Goal: Information Seeking & Learning: Find specific fact

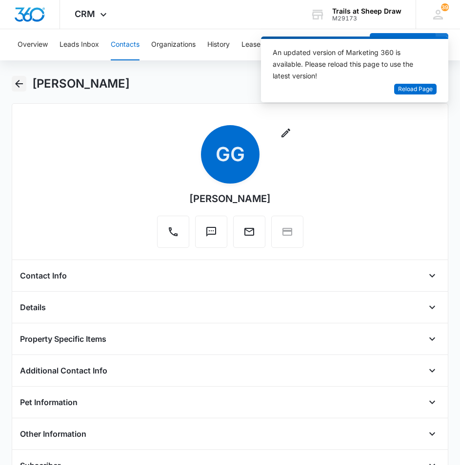
click at [20, 83] on icon "Back" at bounding box center [19, 84] width 12 height 12
click at [30, 86] on div "[PERSON_NAME]" at bounding box center [230, 89] width 437 height 27
click at [22, 86] on icon "Back" at bounding box center [19, 84] width 12 height 12
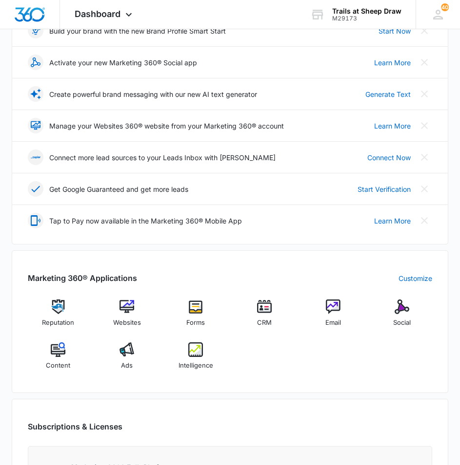
scroll to position [195, 0]
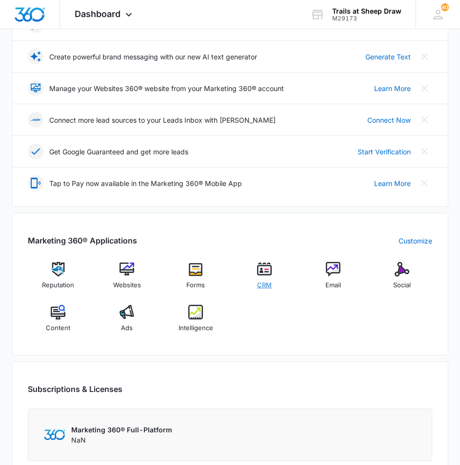
click at [254, 271] on div "CRM" at bounding box center [264, 279] width 61 height 35
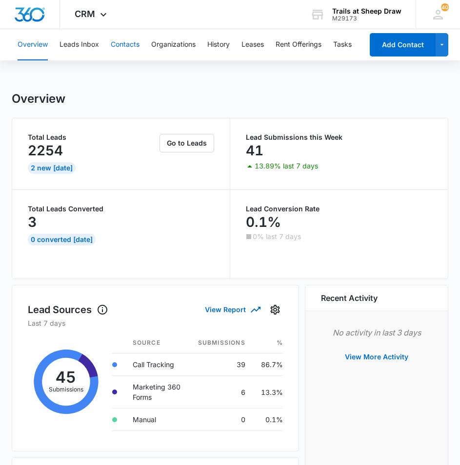
click at [131, 43] on button "Contacts" at bounding box center [125, 44] width 29 height 31
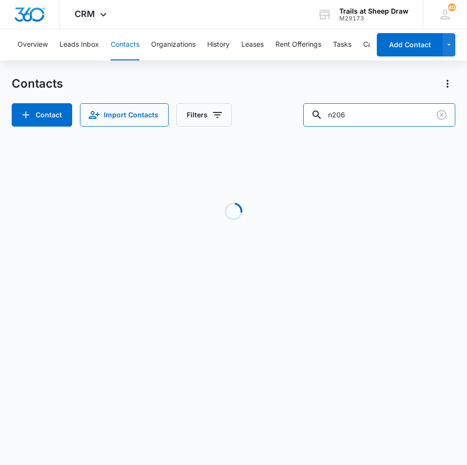
drag, startPoint x: 359, startPoint y: 117, endPoint x: 295, endPoint y: 111, distance: 64.6
click at [303, 113] on div "Contact Import Contacts Filters n206" at bounding box center [233, 114] width 443 height 23
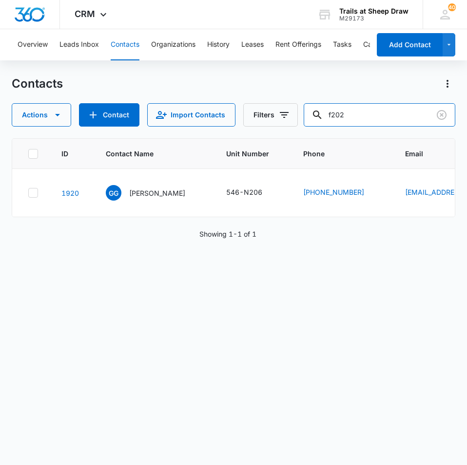
type input "f202"
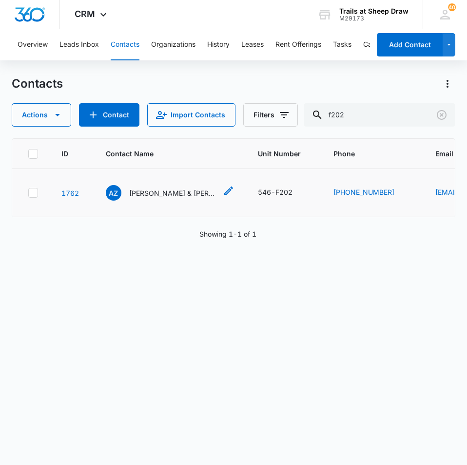
click at [146, 198] on div "AZ Andi [PERSON_NAME] & [PERSON_NAME]" at bounding box center [161, 193] width 111 height 16
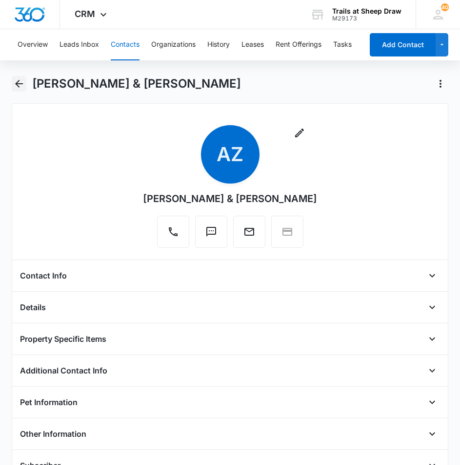
click at [24, 88] on icon "Back" at bounding box center [19, 84] width 12 height 12
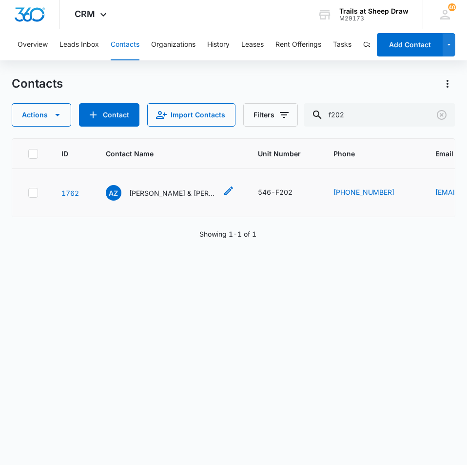
click at [161, 192] on p "[PERSON_NAME] & [PERSON_NAME]" at bounding box center [173, 193] width 88 height 10
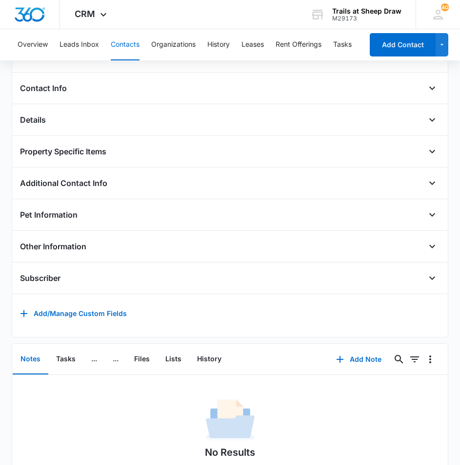
scroll to position [195, 0]
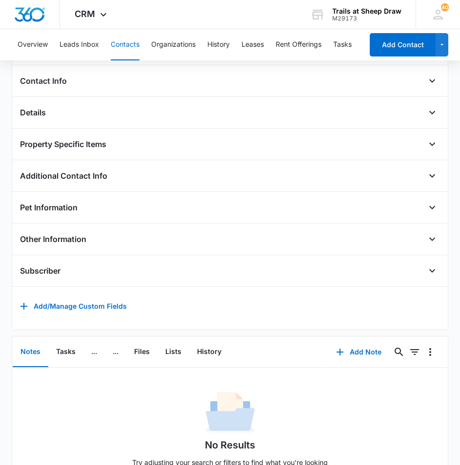
click at [116, 78] on div "Contact Info" at bounding box center [230, 81] width 420 height 16
click at [426, 82] on icon "Open" at bounding box center [432, 81] width 12 height 12
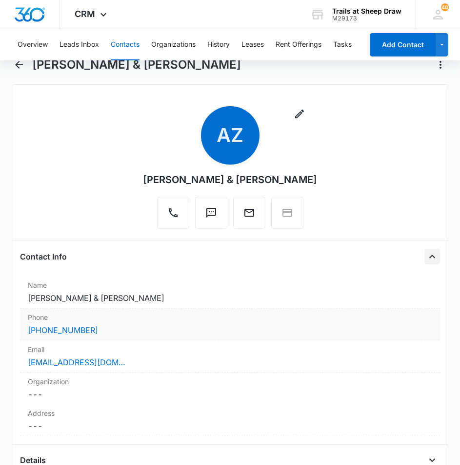
scroll to position [0, 0]
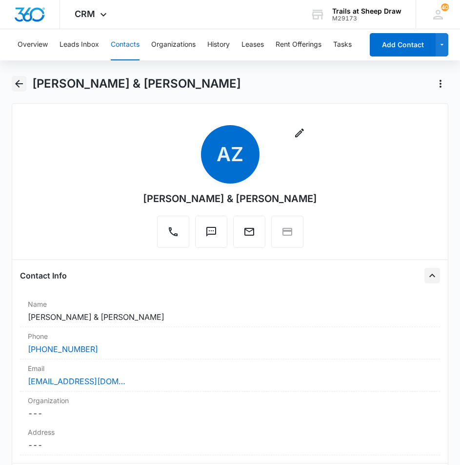
click at [21, 88] on icon "Back" at bounding box center [19, 84] width 12 height 12
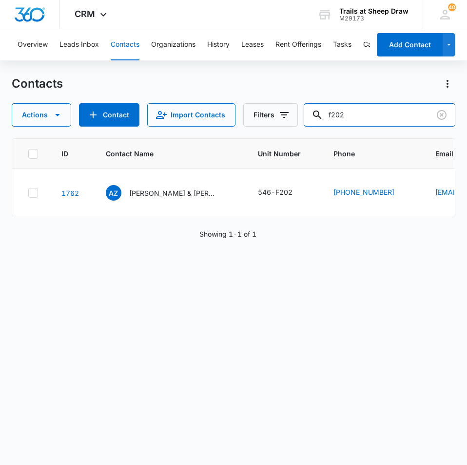
drag, startPoint x: 393, startPoint y: 127, endPoint x: 298, endPoint y: 130, distance: 95.6
click at [305, 132] on div "Contacts Actions Contact Import Contacts Filters f202 ID Contact Name Unit Numb…" at bounding box center [233, 270] width 443 height 388
type input "f306"
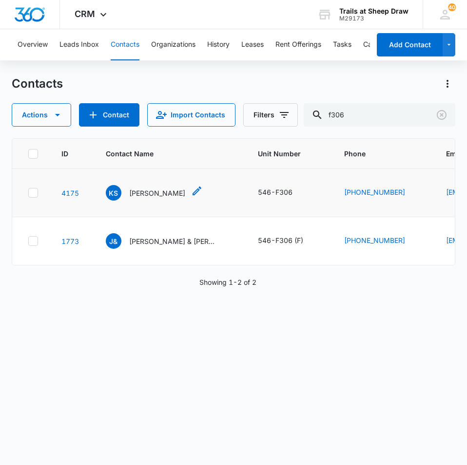
click at [155, 190] on p "[PERSON_NAME]" at bounding box center [157, 193] width 56 height 10
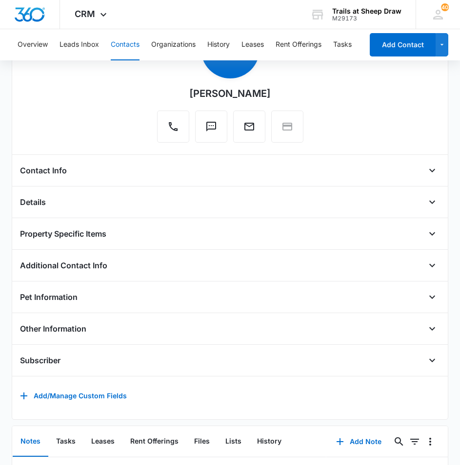
scroll to position [97, 0]
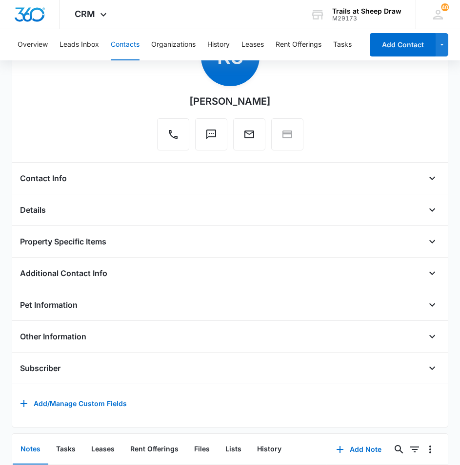
drag, startPoint x: 97, startPoint y: 181, endPoint x: 111, endPoint y: 177, distance: 13.6
click at [97, 181] on div "Contact Info" at bounding box center [230, 179] width 420 height 16
click at [428, 182] on icon "Open" at bounding box center [432, 179] width 12 height 12
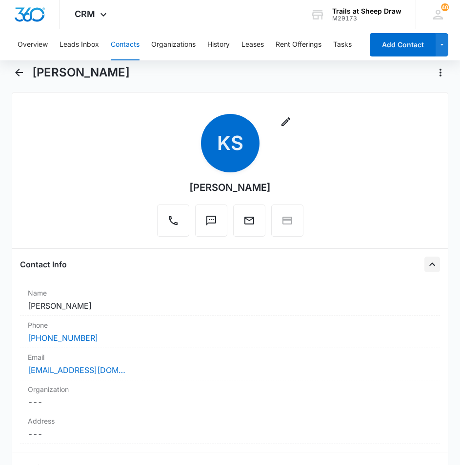
scroll to position [0, 0]
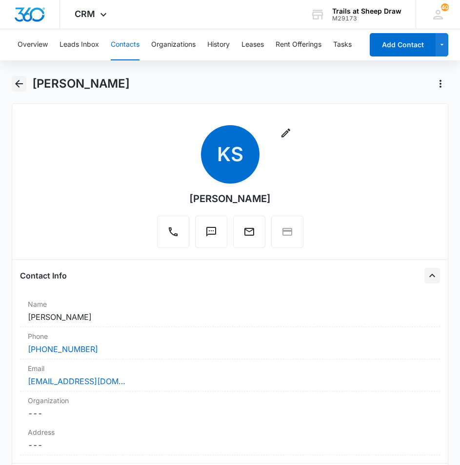
click at [24, 87] on icon "Back" at bounding box center [19, 84] width 12 height 12
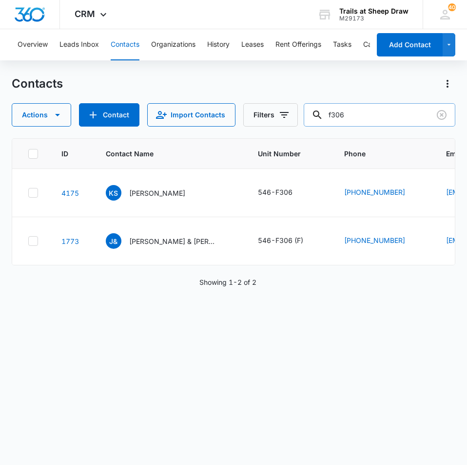
click at [357, 116] on input "f306" at bounding box center [380, 114] width 152 height 23
type input "f"
type input "g302"
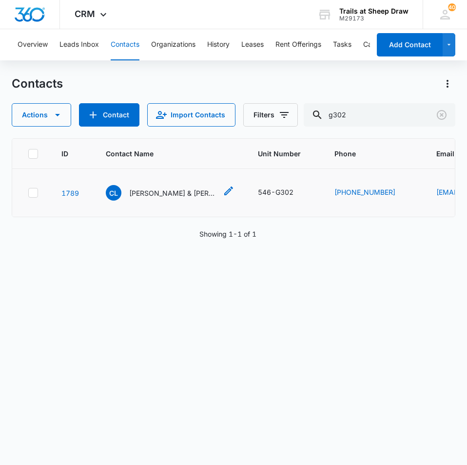
click at [163, 191] on p "[PERSON_NAME] & [PERSON_NAME]" at bounding box center [173, 193] width 88 height 10
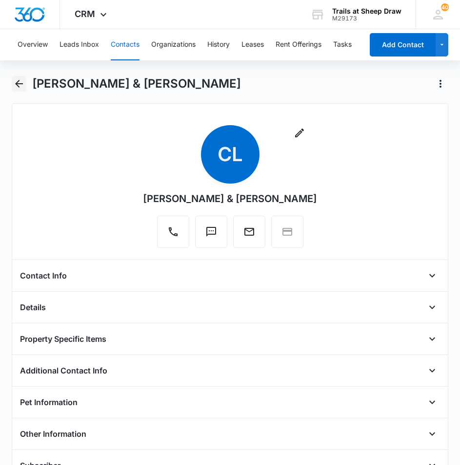
click at [15, 81] on icon "Back" at bounding box center [19, 84] width 12 height 12
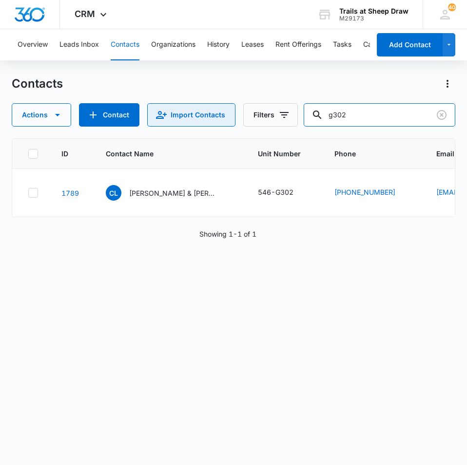
drag, startPoint x: 310, startPoint y: 114, endPoint x: 222, endPoint y: 113, distance: 87.7
click at [223, 112] on div "Actions Contact Import Contacts Filters g302" at bounding box center [233, 114] width 443 height 23
type input "f202"
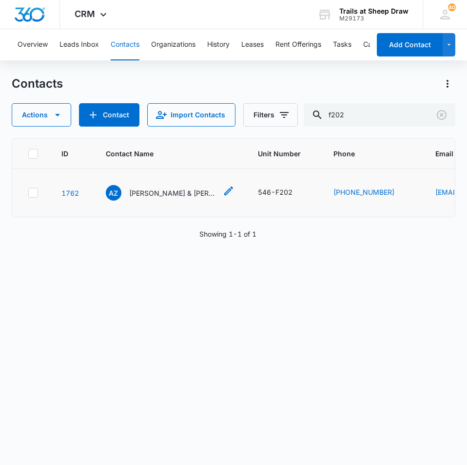
click at [163, 194] on p "[PERSON_NAME] & [PERSON_NAME]" at bounding box center [173, 193] width 88 height 10
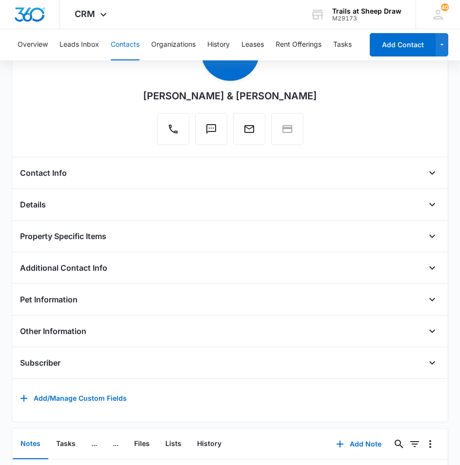
scroll to position [96, 0]
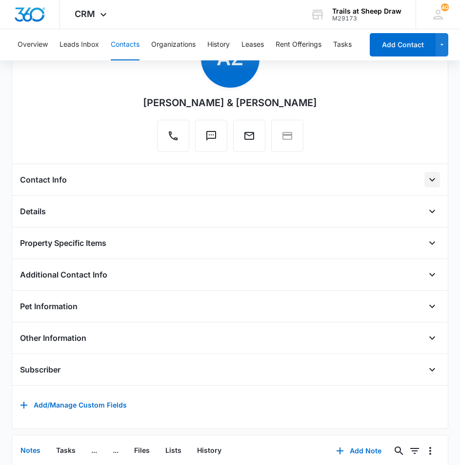
click at [430, 185] on icon "Open" at bounding box center [432, 180] width 12 height 12
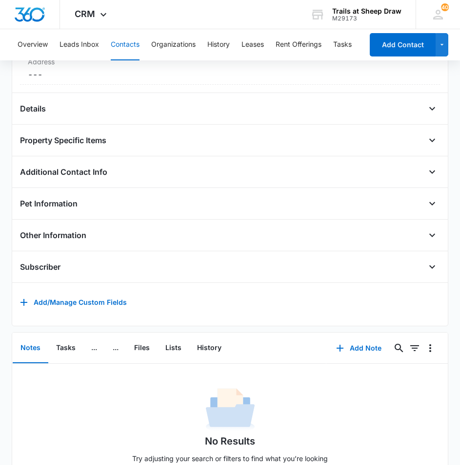
scroll to position [414, 0]
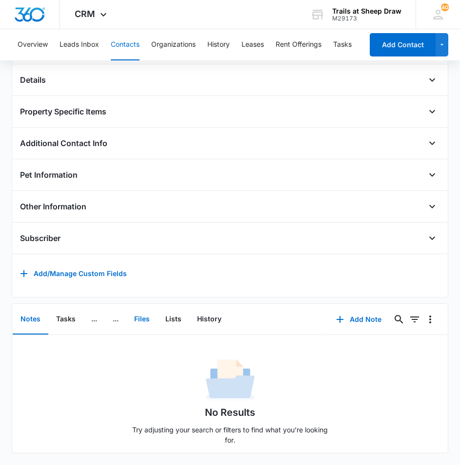
click at [135, 311] on button "Files" at bounding box center [141, 320] width 31 height 30
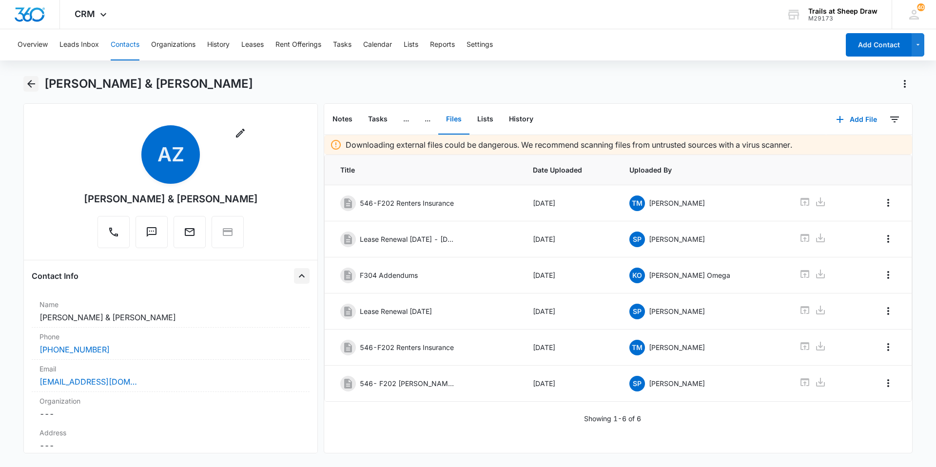
click at [33, 87] on icon "Back" at bounding box center [31, 84] width 12 height 12
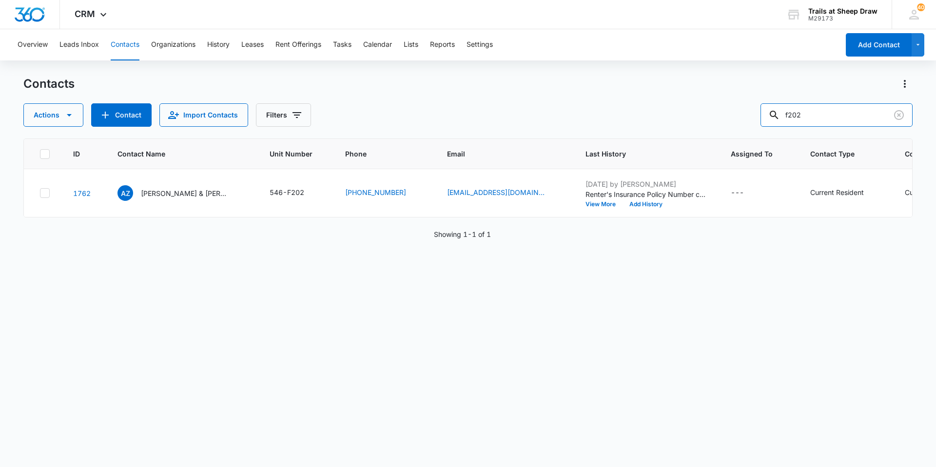
drag, startPoint x: 777, startPoint y: 101, endPoint x: 705, endPoint y: 92, distance: 72.7
click at [466, 92] on div "Contacts Actions Contact Import Contacts Filters f202" at bounding box center [467, 101] width 889 height 51
paste input "G3"
type input "G302"
click at [170, 192] on p "[PERSON_NAME] & [PERSON_NAME]" at bounding box center [185, 193] width 88 height 10
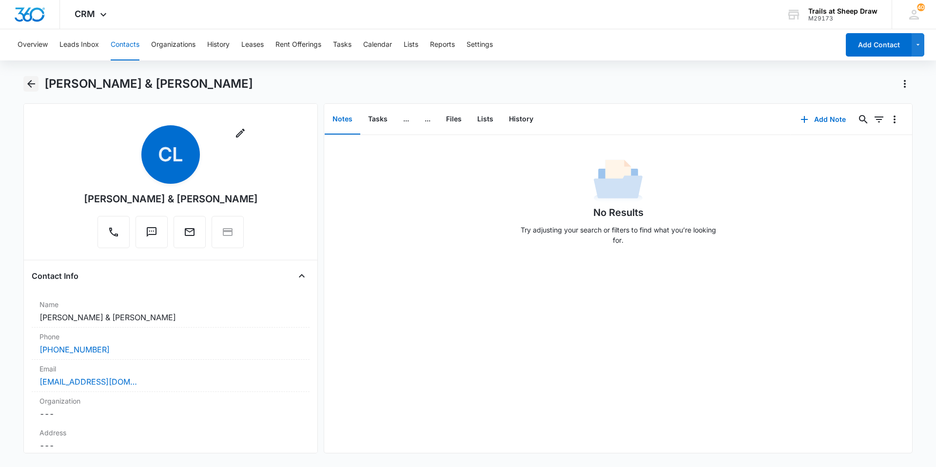
click at [30, 88] on icon "Back" at bounding box center [31, 84] width 12 height 12
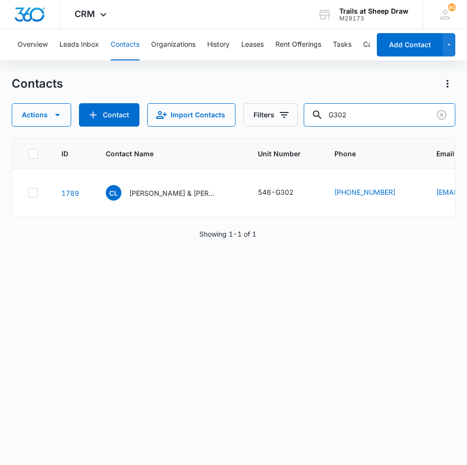
drag, startPoint x: 360, startPoint y: 113, endPoint x: 267, endPoint y: 99, distance: 94.1
click at [265, 100] on div "Contacts Actions Contact Import Contacts Filters G302" at bounding box center [233, 101] width 443 height 51
paste input "5"
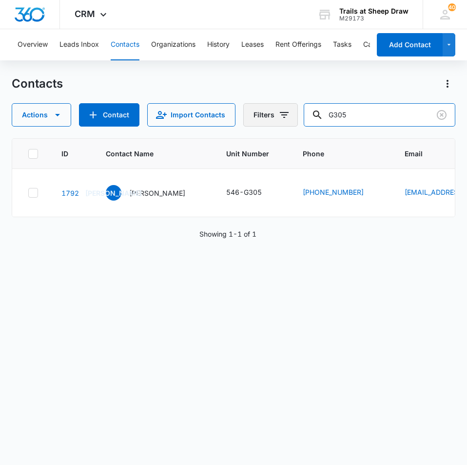
drag, startPoint x: 350, startPoint y: 113, endPoint x: 249, endPoint y: 103, distance: 102.3
click at [249, 103] on div "Actions Contact Import Contacts Filters G305" at bounding box center [233, 114] width 443 height 23
click at [375, 108] on input "G305" at bounding box center [380, 114] width 152 height 23
type input "G"
click at [384, 104] on input "text" at bounding box center [386, 114] width 137 height 23
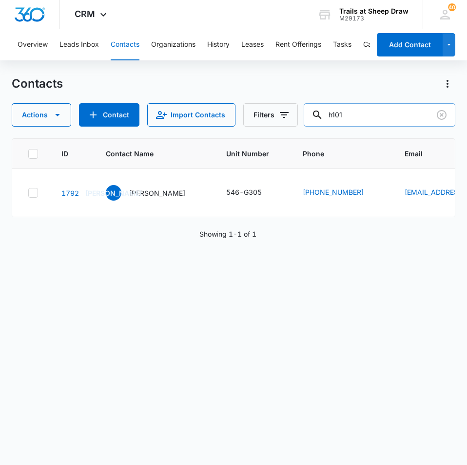
type input "h101"
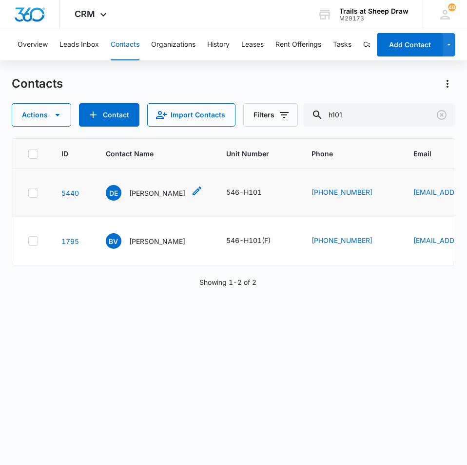
click at [153, 190] on p "[PERSON_NAME]" at bounding box center [157, 193] width 56 height 10
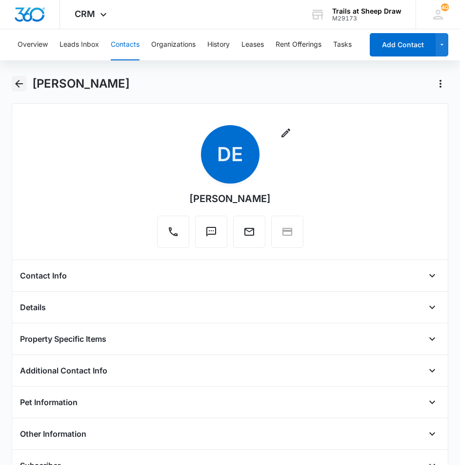
click at [15, 89] on icon "Back" at bounding box center [19, 84] width 12 height 12
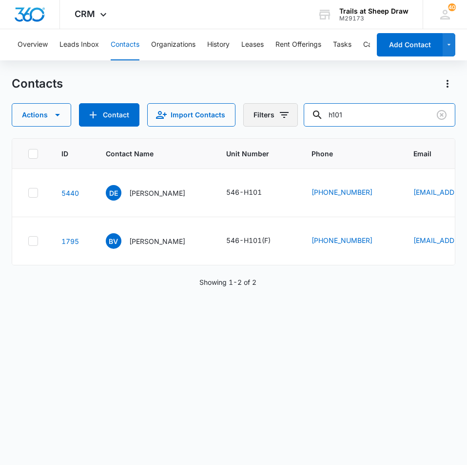
drag, startPoint x: 354, startPoint y: 115, endPoint x: 245, endPoint y: 117, distance: 109.7
click at [246, 117] on div "Actions Contact Import Contacts Filters h101" at bounding box center [233, 114] width 443 height 23
type input "H308"
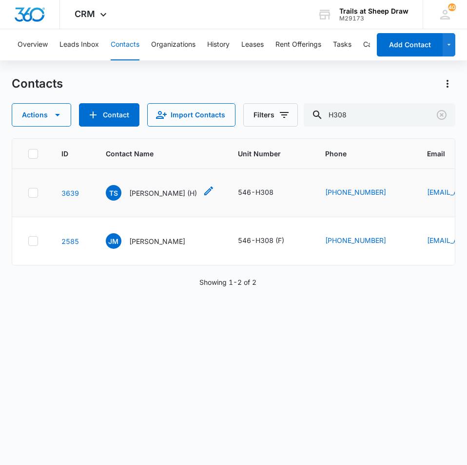
click at [163, 190] on p "[PERSON_NAME] (H)" at bounding box center [163, 193] width 68 height 10
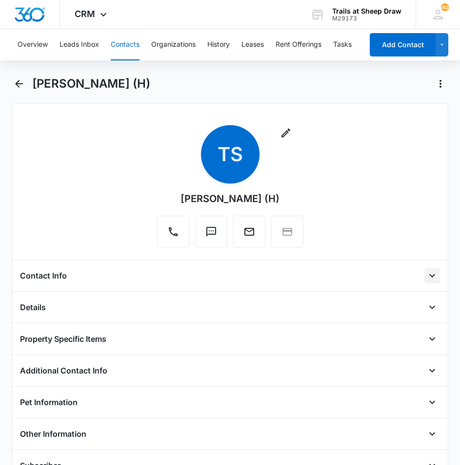
click at [426, 279] on icon "Open" at bounding box center [432, 276] width 12 height 12
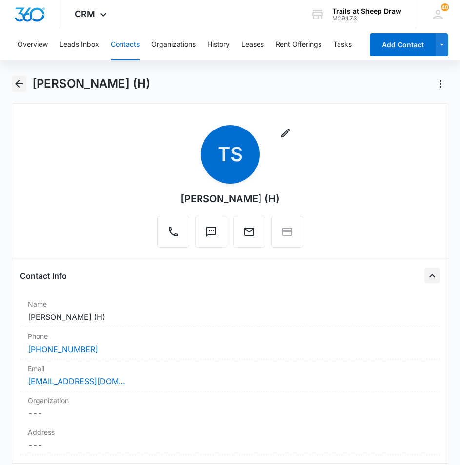
click at [17, 80] on icon "Back" at bounding box center [19, 84] width 12 height 12
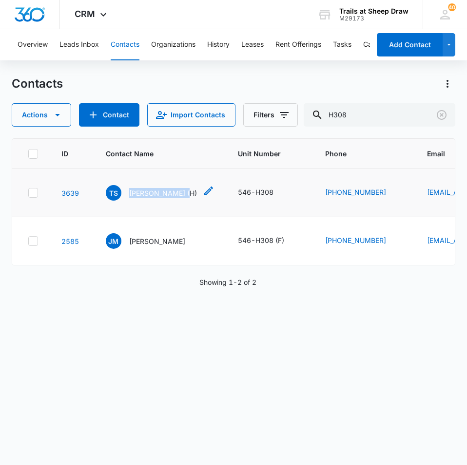
copy p "[PERSON_NAME]"
drag, startPoint x: 181, startPoint y: 196, endPoint x: 126, endPoint y: 200, distance: 55.7
click at [126, 200] on div "TS [PERSON_NAME] (H)" at bounding box center [151, 193] width 91 height 16
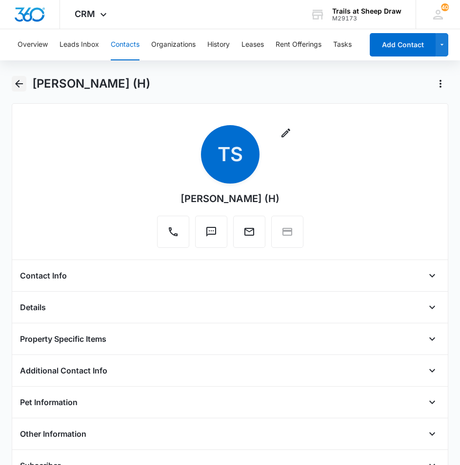
click at [15, 84] on icon "Back" at bounding box center [19, 84] width 12 height 12
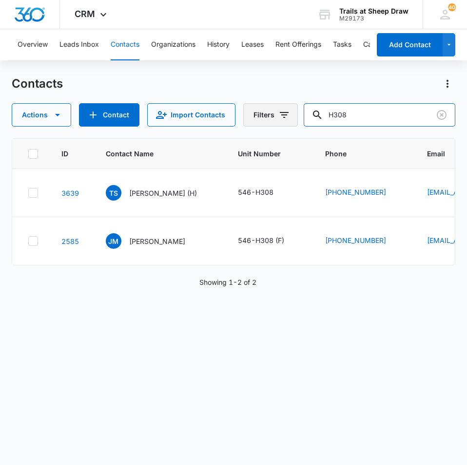
drag, startPoint x: 328, startPoint y: 119, endPoint x: 281, endPoint y: 126, distance: 48.2
click at [281, 125] on div "Actions Contact Import Contacts Filters H308" at bounding box center [233, 114] width 443 height 23
type input "I105"
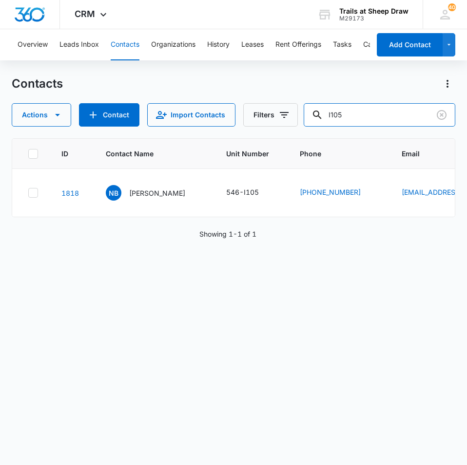
drag, startPoint x: 359, startPoint y: 121, endPoint x: 305, endPoint y: 120, distance: 54.6
click at [309, 122] on div "Actions Contact Import Contacts Filters I105" at bounding box center [233, 114] width 443 height 23
type input "j103"
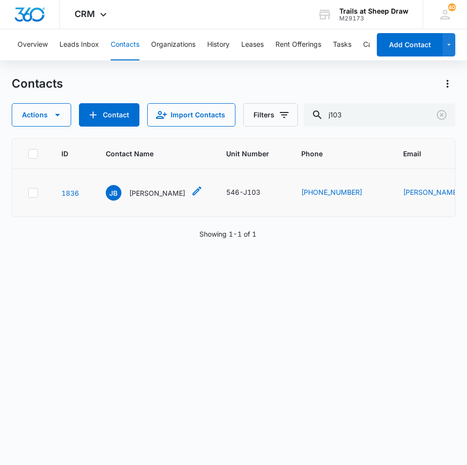
click at [162, 191] on p "[PERSON_NAME]" at bounding box center [157, 193] width 56 height 10
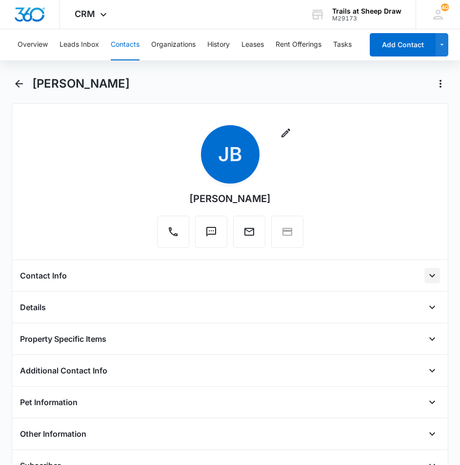
click at [426, 276] on icon "Open" at bounding box center [432, 276] width 12 height 12
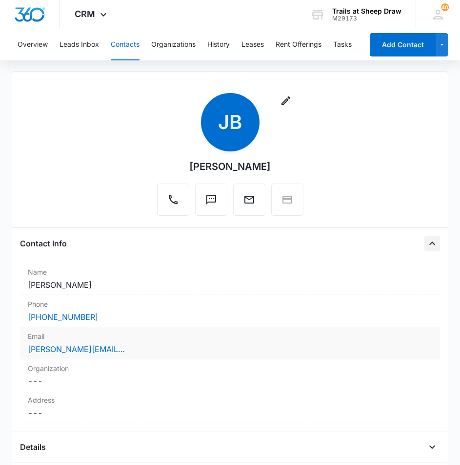
scroll to position [49, 0]
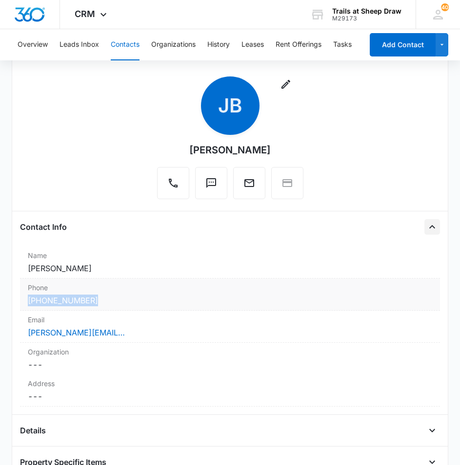
drag, startPoint x: 25, startPoint y: 303, endPoint x: 109, endPoint y: 302, distance: 83.8
click at [109, 302] on div "Phone Cancel Save Changes [PHONE_NUMBER]" at bounding box center [230, 295] width 420 height 32
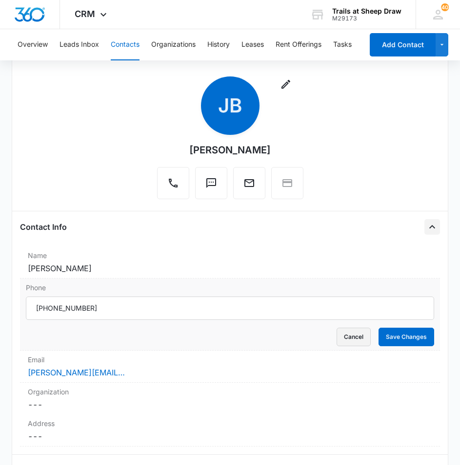
click at [352, 337] on button "Cancel" at bounding box center [353, 337] width 34 height 19
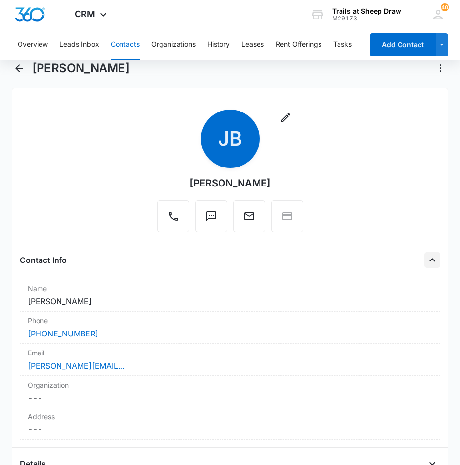
scroll to position [0, 0]
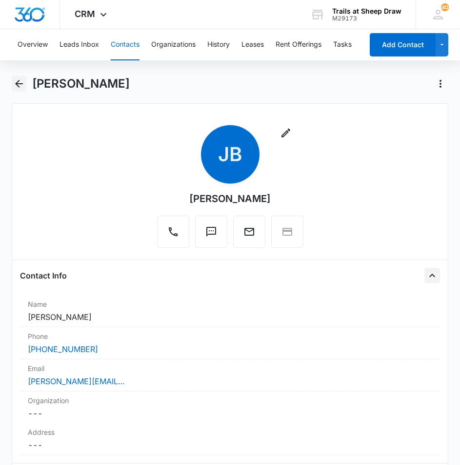
click at [17, 86] on icon "Back" at bounding box center [19, 84] width 12 height 12
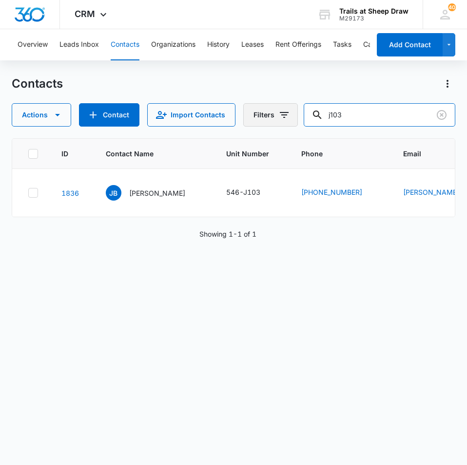
drag, startPoint x: 353, startPoint y: 113, endPoint x: 265, endPoint y: 109, distance: 88.8
click at [271, 110] on div "Actions Contact Import Contacts Filters j103" at bounding box center [233, 114] width 443 height 23
type input "\"
click at [367, 114] on input "\" at bounding box center [380, 114] width 152 height 23
type input "J203"
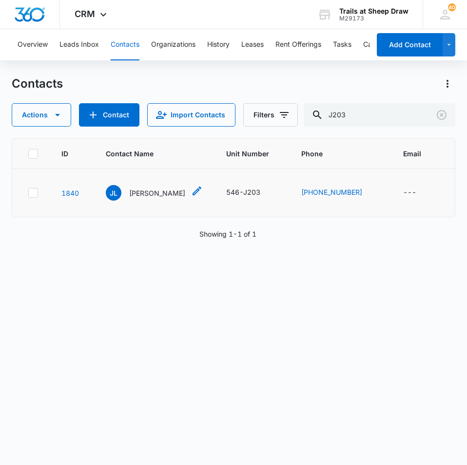
click at [140, 189] on p "[PERSON_NAME]" at bounding box center [157, 193] width 56 height 10
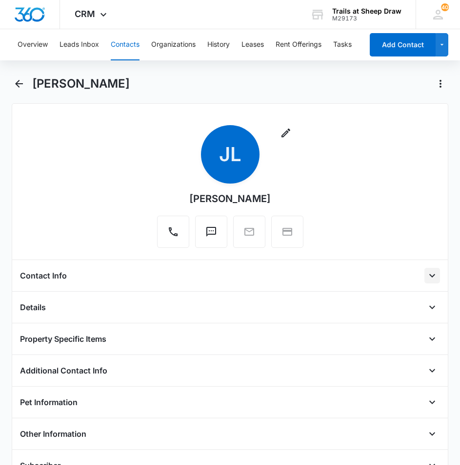
click at [429, 275] on icon "Open" at bounding box center [432, 275] width 6 height 3
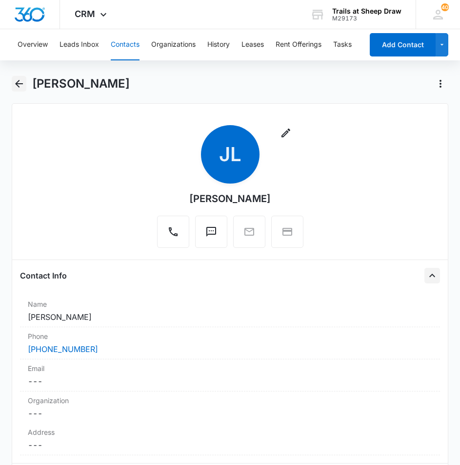
click at [18, 92] on div "[PERSON_NAME]" at bounding box center [230, 89] width 437 height 27
click at [21, 85] on icon "Back" at bounding box center [19, 84] width 12 height 12
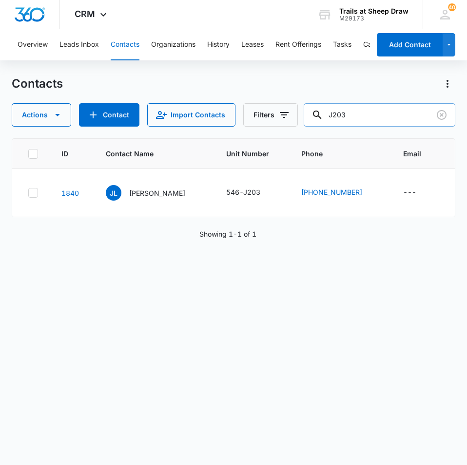
drag, startPoint x: 360, startPoint y: 118, endPoint x: 327, endPoint y: 121, distance: 33.2
click at [327, 120] on div "J203" at bounding box center [380, 114] width 152 height 23
type input "j305"
click at [161, 192] on p "[PERSON_NAME]" at bounding box center [157, 193] width 56 height 10
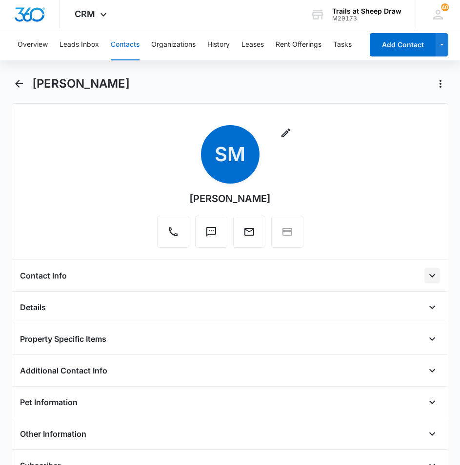
click at [427, 279] on icon "Open" at bounding box center [432, 276] width 12 height 12
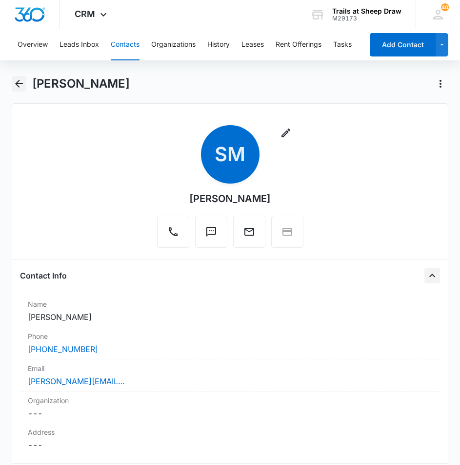
click at [19, 86] on icon "Back" at bounding box center [19, 84] width 12 height 12
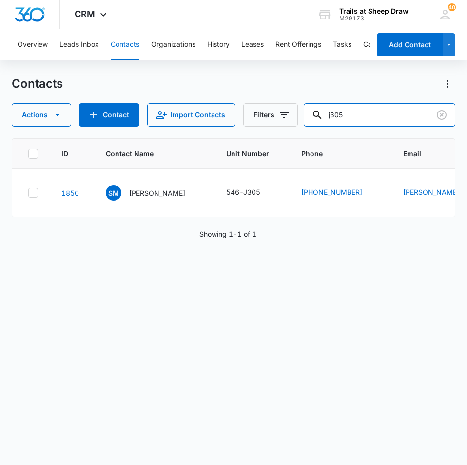
drag, startPoint x: 317, startPoint y: 123, endPoint x: 309, endPoint y: 124, distance: 7.9
click at [309, 124] on div "Actions Contact Import Contacts Filters j305" at bounding box center [233, 114] width 443 height 23
type input "j307"
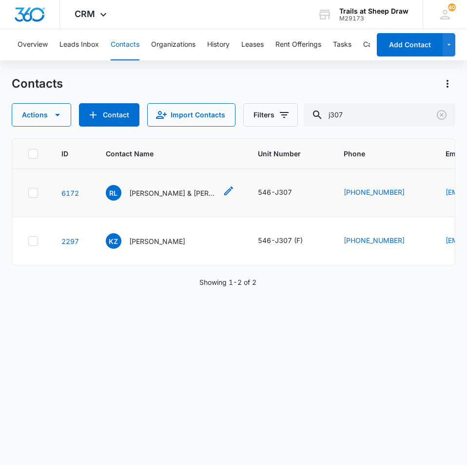
click at [198, 199] on div "RL [PERSON_NAME] & [PERSON_NAME]" at bounding box center [161, 193] width 111 height 16
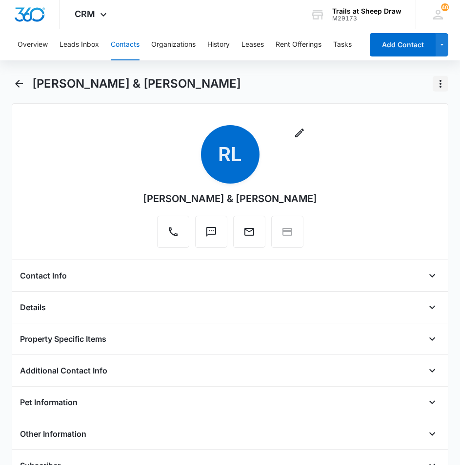
click at [440, 83] on icon "Actions" at bounding box center [440, 84] width 2 height 8
click at [327, 124] on div "Remove RL [PERSON_NAME] & [PERSON_NAME] Contact Info Name Cancel Save Changes […" at bounding box center [230, 314] width 437 height 422
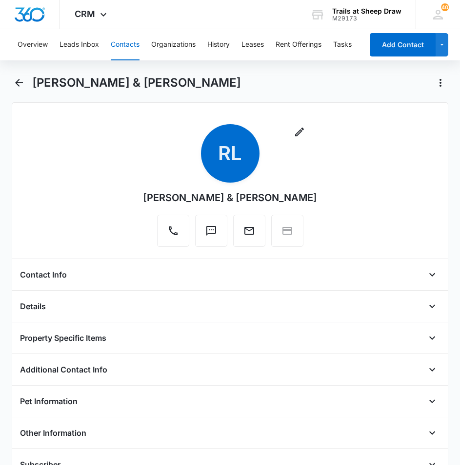
scroll to position [49, 0]
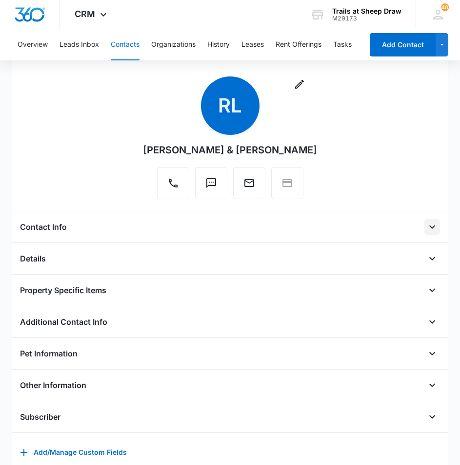
click at [426, 230] on icon "Open" at bounding box center [432, 227] width 12 height 12
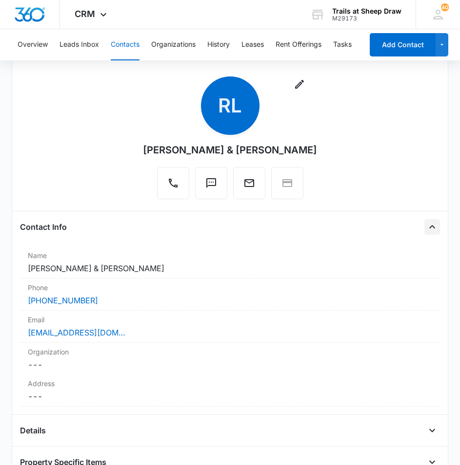
scroll to position [0, 0]
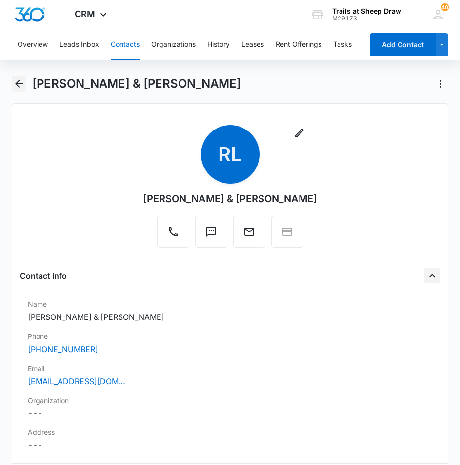
click at [18, 81] on icon "Back" at bounding box center [19, 84] width 12 height 12
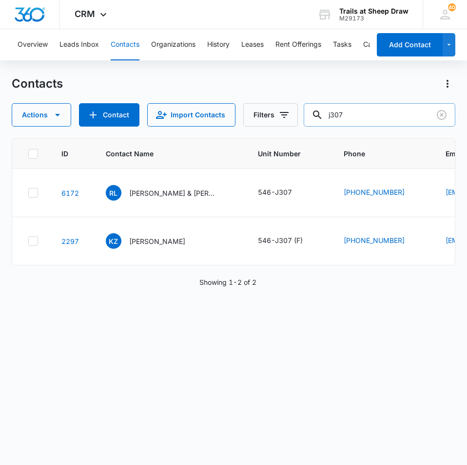
drag, startPoint x: 367, startPoint y: 112, endPoint x: 313, endPoint y: 119, distance: 55.1
click at [317, 119] on input "j307" at bounding box center [380, 114] width 152 height 23
type input "k103"
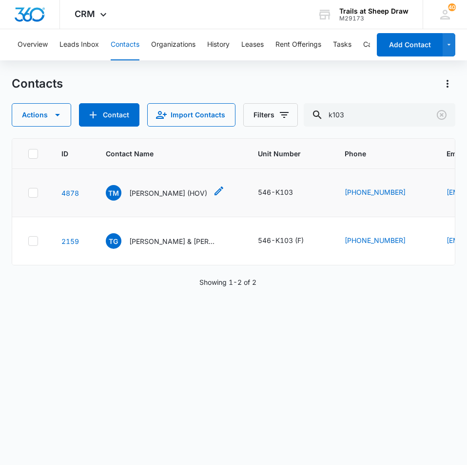
click at [147, 190] on p "[PERSON_NAME] (HOV)" at bounding box center [168, 193] width 78 height 10
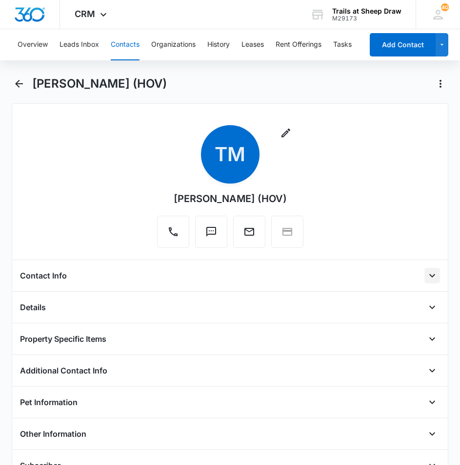
click at [426, 274] on icon "Open" at bounding box center [432, 276] width 12 height 12
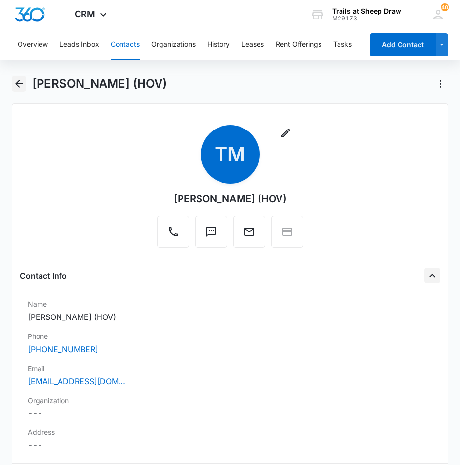
click at [20, 86] on icon "Back" at bounding box center [19, 84] width 12 height 12
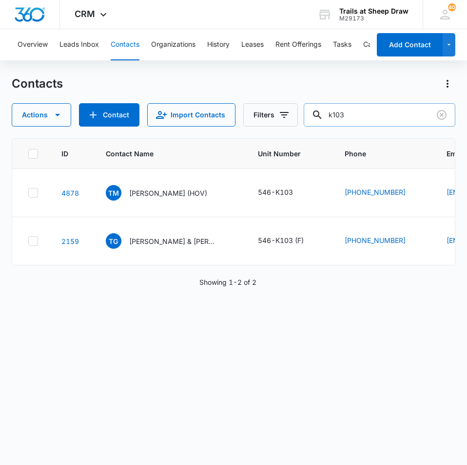
drag, startPoint x: 371, startPoint y: 112, endPoint x: 316, endPoint y: 119, distance: 56.0
click at [316, 119] on input "k103" at bounding box center [380, 114] width 152 height 23
type input "L101"
click at [151, 197] on p "[PERSON_NAME] & [DEMOGRAPHIC_DATA][PERSON_NAME]" at bounding box center [173, 193] width 88 height 10
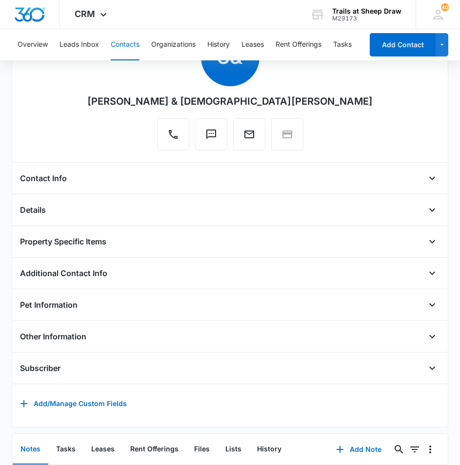
scroll to position [49, 0]
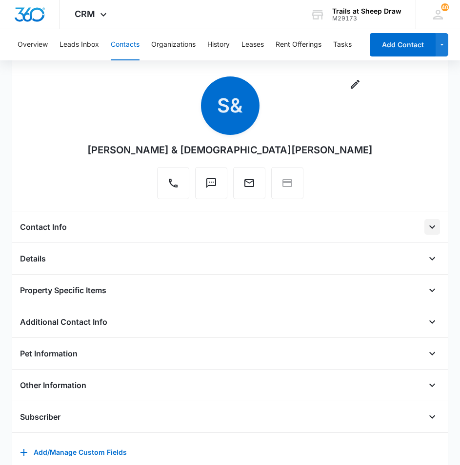
click at [426, 229] on icon "Open" at bounding box center [432, 227] width 12 height 12
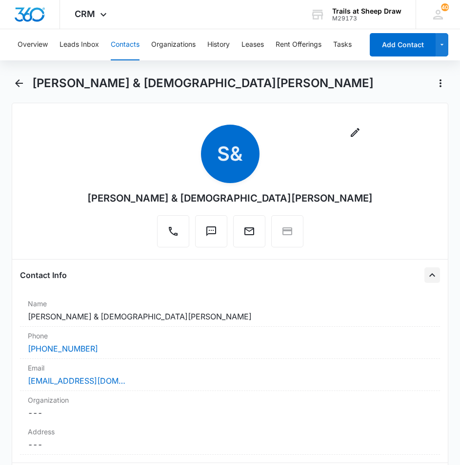
scroll to position [0, 0]
click at [24, 85] on icon "Back" at bounding box center [19, 84] width 12 height 12
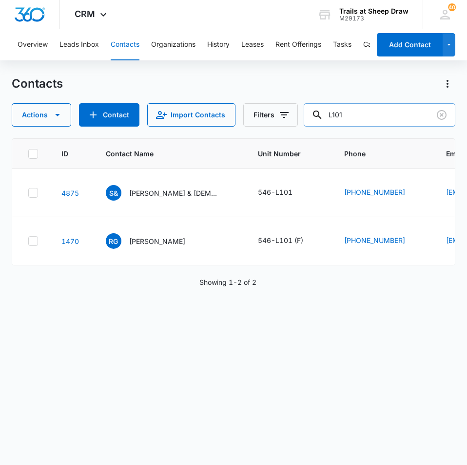
drag, startPoint x: 342, startPoint y: 115, endPoint x: 324, endPoint y: 114, distance: 18.1
click at [325, 114] on div "L101" at bounding box center [380, 114] width 152 height 23
type input "K"
type input "L205"
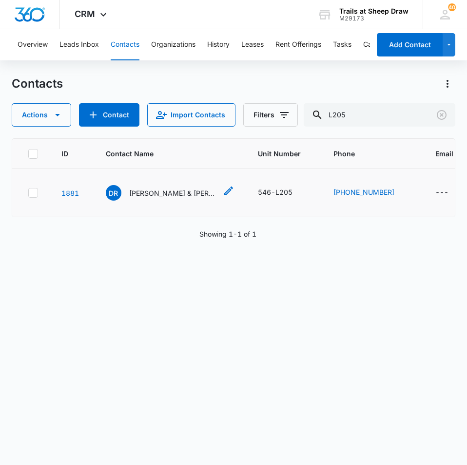
click at [189, 190] on p "[PERSON_NAME] & [PERSON_NAME]" at bounding box center [173, 193] width 88 height 10
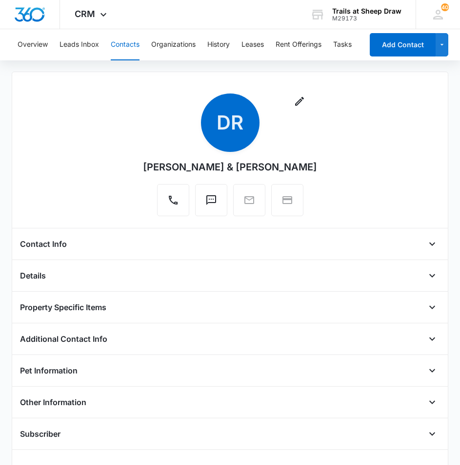
scroll to position [49, 0]
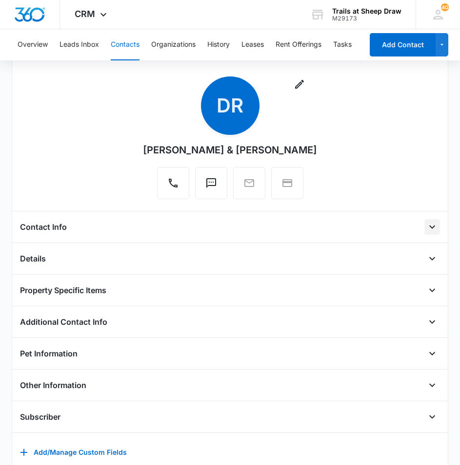
click at [427, 224] on icon "Open" at bounding box center [432, 227] width 12 height 12
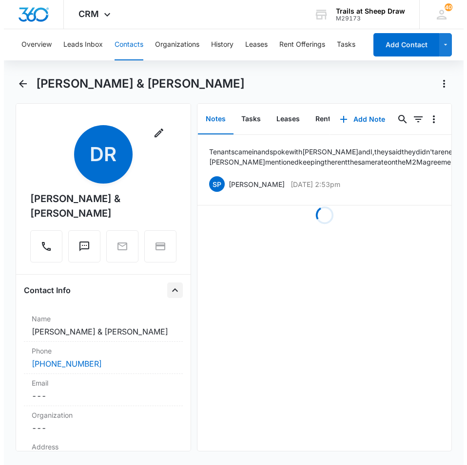
scroll to position [0, 0]
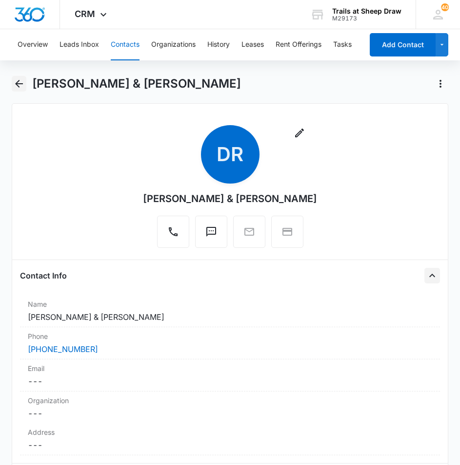
click at [22, 89] on icon "Back" at bounding box center [19, 84] width 12 height 12
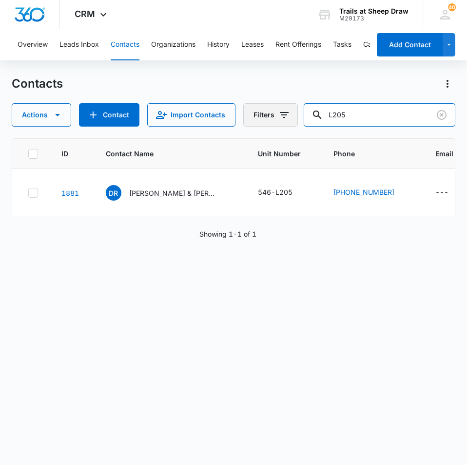
drag, startPoint x: 384, startPoint y: 119, endPoint x: 261, endPoint y: 113, distance: 123.5
click at [260, 111] on div "Actions Contact Import Contacts Filters L205" at bounding box center [233, 114] width 443 height 23
click at [366, 114] on input "text" at bounding box center [386, 114] width 137 height 23
type input "l205"
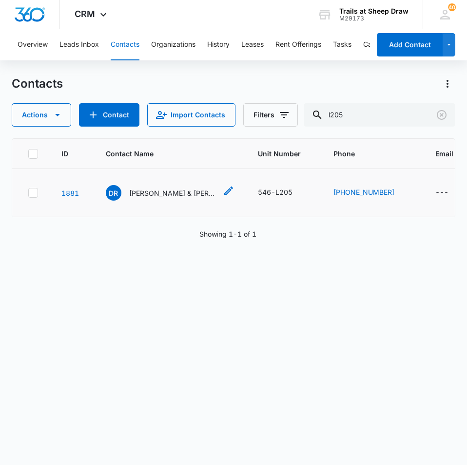
click at [176, 188] on p "[PERSON_NAME] & [PERSON_NAME]" at bounding box center [173, 193] width 88 height 10
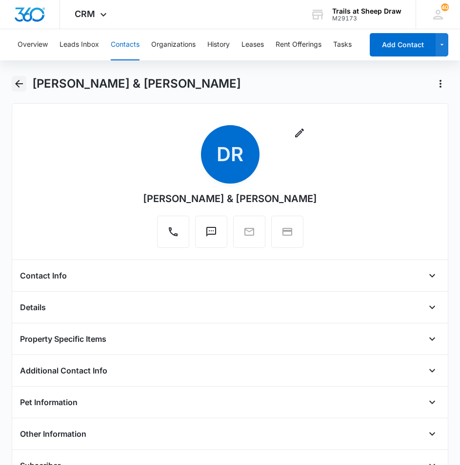
click at [14, 85] on icon "Back" at bounding box center [19, 84] width 12 height 12
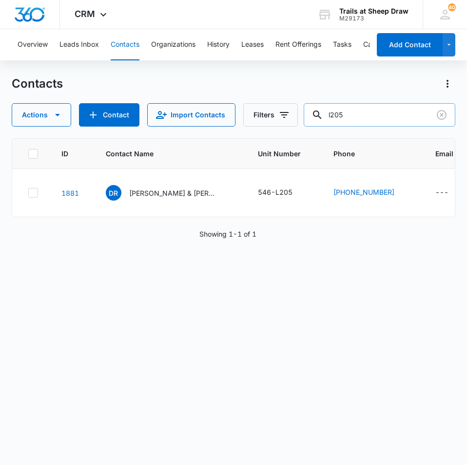
drag, startPoint x: 363, startPoint y: 116, endPoint x: 329, endPoint y: 121, distance: 33.4
click at [329, 121] on div "l205" at bounding box center [380, 114] width 152 height 23
type input "l305"
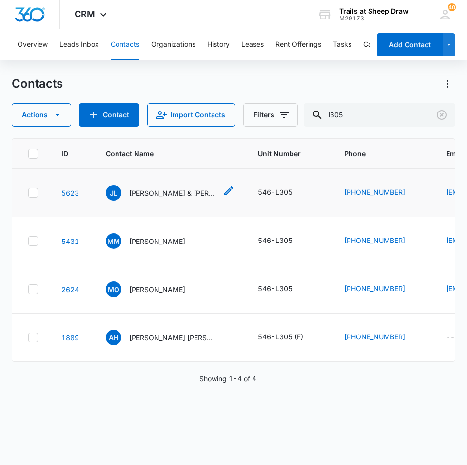
click at [190, 193] on p "[PERSON_NAME] & [PERSON_NAME]" at bounding box center [173, 193] width 88 height 10
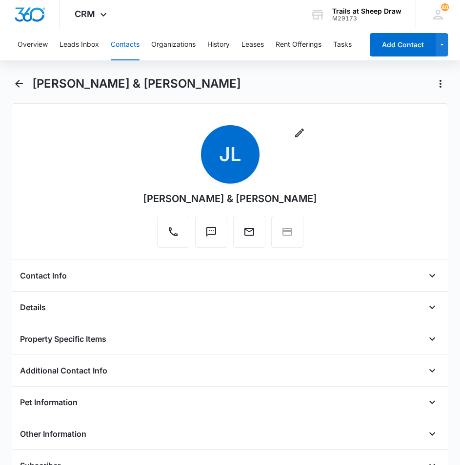
click at [8, 79] on main "[PERSON_NAME] & [PERSON_NAME] Remove JL [PERSON_NAME] & [PERSON_NAME] Contact I…" at bounding box center [230, 384] width 460 height 617
click at [20, 81] on icon "Back" at bounding box center [19, 84] width 12 height 12
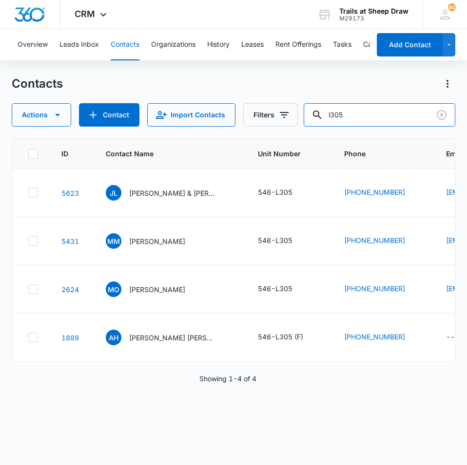
drag, startPoint x: 358, startPoint y: 114, endPoint x: 255, endPoint y: 129, distance: 103.9
click at [265, 128] on div "Contacts Actions Contact Import Contacts Filters l305 ID Contact Name Unit Numb…" at bounding box center [233, 270] width 443 height 388
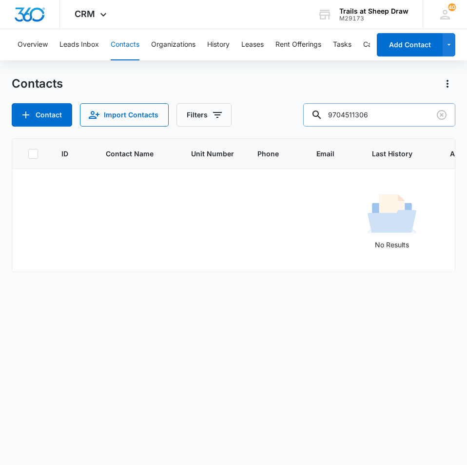
click at [408, 112] on input "9704511306" at bounding box center [379, 114] width 152 height 23
type input "9"
type input "9704511306"
click at [127, 37] on button "Contacts" at bounding box center [125, 44] width 29 height 31
drag, startPoint x: 264, startPoint y: 110, endPoint x: 248, endPoint y: 106, distance: 16.5
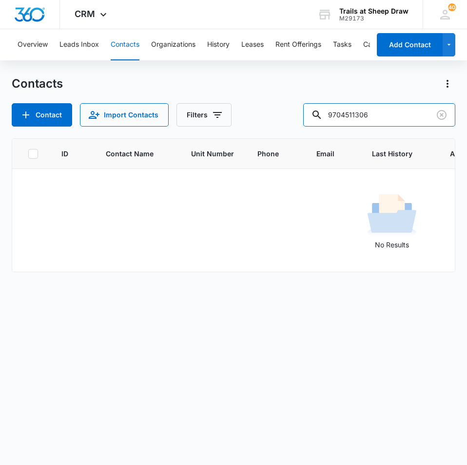
click at [250, 106] on div "Contact Import Contacts Filters 9704511306" at bounding box center [233, 114] width 443 height 23
click at [360, 114] on input "970451306" at bounding box center [379, 114] width 152 height 23
type input "9704511306"
click at [391, 116] on input "9704511306" at bounding box center [379, 114] width 152 height 23
drag, startPoint x: 360, startPoint y: 124, endPoint x: 284, endPoint y: 129, distance: 76.7
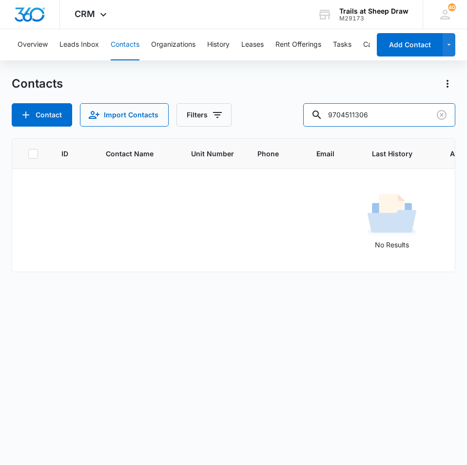
click at [288, 130] on div "Contacts Contact Import Contacts Filters [PHONE_NUMBER] ID Contact Name Unit Nu…" at bounding box center [233, 270] width 443 height 388
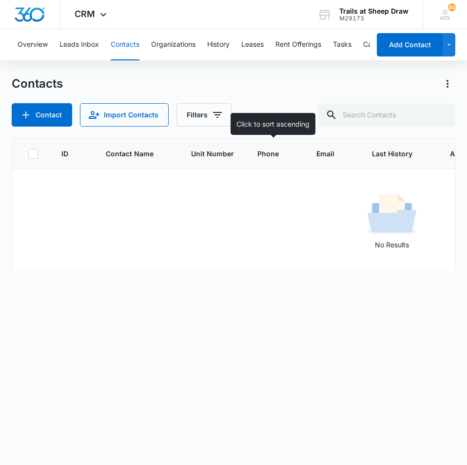
click at [257, 154] on span "Phone" at bounding box center [267, 154] width 21 height 10
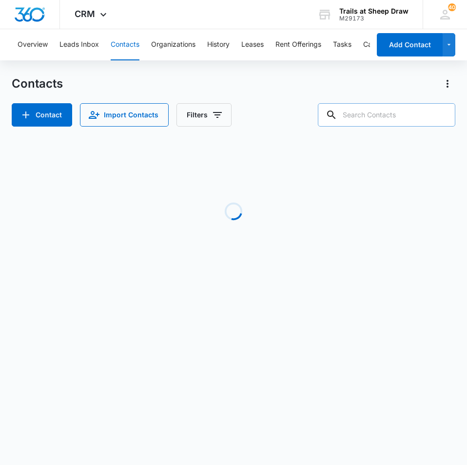
click at [401, 115] on input "text" at bounding box center [386, 114] width 137 height 23
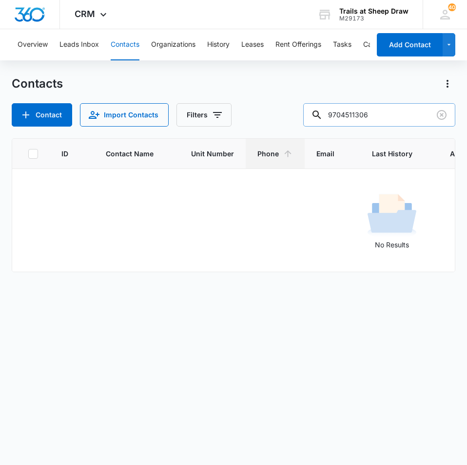
type input "9704511306"
drag, startPoint x: 391, startPoint y: 121, endPoint x: 255, endPoint y: 130, distance: 136.3
click at [265, 132] on div "Contacts Contact Import Contacts Filters [PHONE_NUMBER] ID Contact Name Unit Nu…" at bounding box center [233, 270] width 443 height 388
type input "k103"
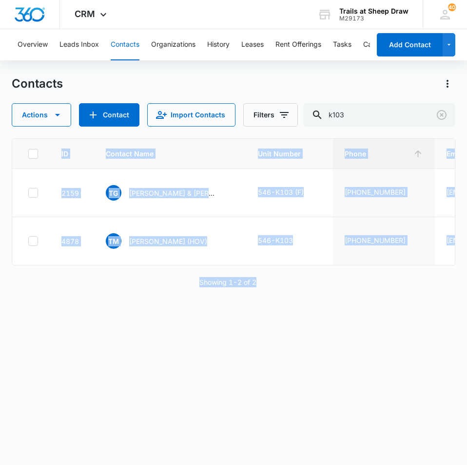
drag, startPoint x: 155, startPoint y: 273, endPoint x: 384, endPoint y: 299, distance: 230.5
click at [384, 299] on div "ID Contact Name Unit Number Phone Email Last History Assigned To Contact Type C…" at bounding box center [233, 295] width 443 height 314
drag, startPoint x: 384, startPoint y: 299, endPoint x: 253, endPoint y: 281, distance: 131.9
click at [353, 288] on div "Showing 1-2 of 2" at bounding box center [233, 282] width 443 height 10
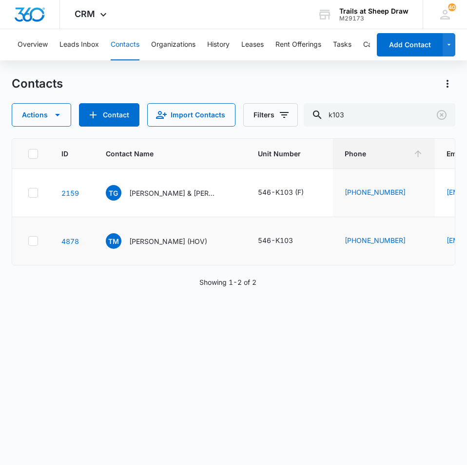
drag, startPoint x: 302, startPoint y: 257, endPoint x: 309, endPoint y: 256, distance: 6.9
click at [303, 257] on td "546-K103" at bounding box center [289, 241] width 87 height 48
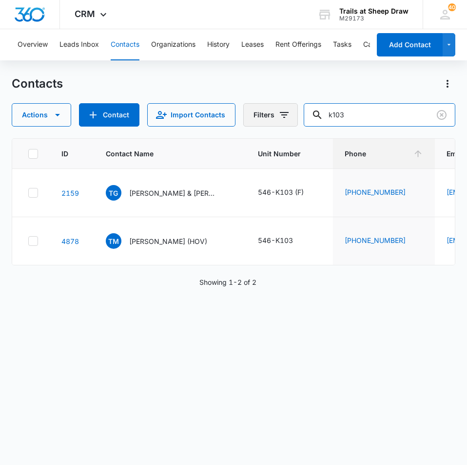
drag, startPoint x: 370, startPoint y: 115, endPoint x: 291, endPoint y: 115, distance: 79.4
click at [291, 115] on div "Actions Contact Import Contacts Filters k103" at bounding box center [233, 114] width 443 height 23
click at [368, 115] on input "text" at bounding box center [386, 114] width 137 height 23
click at [405, 116] on input "text" at bounding box center [386, 114] width 137 height 23
click at [382, 115] on input "text" at bounding box center [386, 114] width 137 height 23
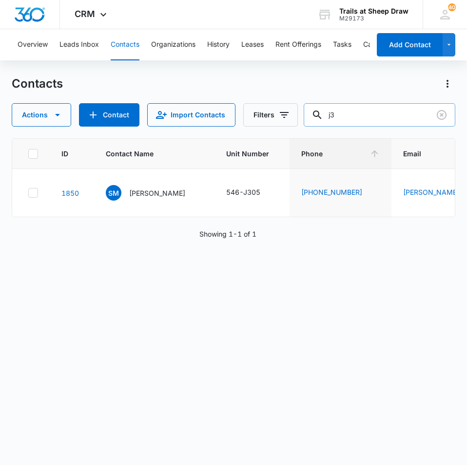
type input "j"
type input "l101"
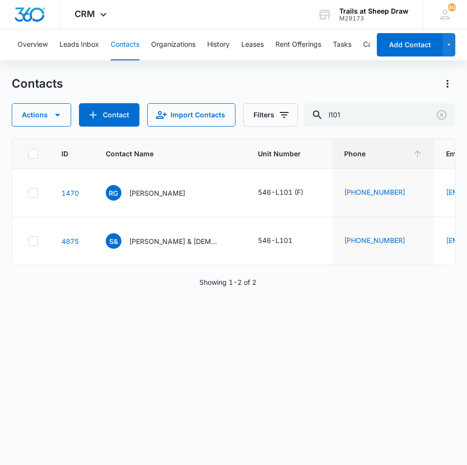
drag, startPoint x: 152, startPoint y: 272, endPoint x: 245, endPoint y: 270, distance: 93.6
click at [245, 266] on div "ID Contact Name Unit Number Phone Email Last History Assigned To Contact Type C…" at bounding box center [233, 201] width 443 height 127
click at [359, 316] on div "ID Contact Name Unit Number Phone Email Last History Assigned To Contact Type C…" at bounding box center [233, 295] width 443 height 314
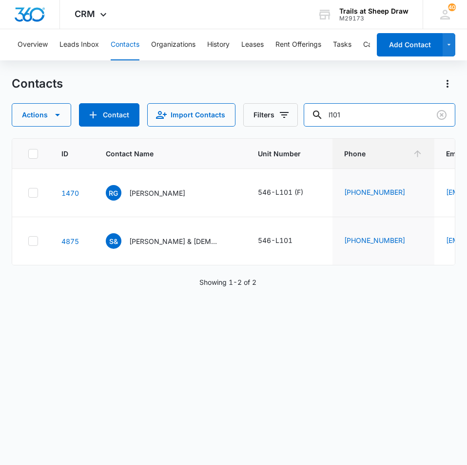
drag, startPoint x: 358, startPoint y: 115, endPoint x: 307, endPoint y: 123, distance: 51.8
click at [311, 122] on div "Actions Contact Import Contacts Filters l101" at bounding box center [233, 114] width 443 height 23
type input "i105"
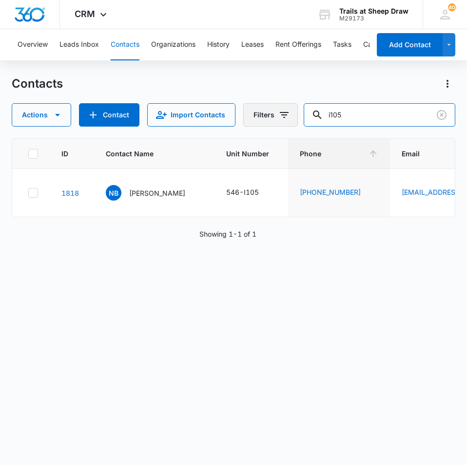
drag, startPoint x: 337, startPoint y: 117, endPoint x: 287, endPoint y: 109, distance: 51.0
click at [287, 109] on div "Actions Contact Import Contacts Filters i105" at bounding box center [233, 114] width 443 height 23
type input "f303"
drag, startPoint x: 355, startPoint y: 113, endPoint x: 337, endPoint y: 116, distance: 18.4
click at [337, 116] on input "f303" at bounding box center [380, 114] width 152 height 23
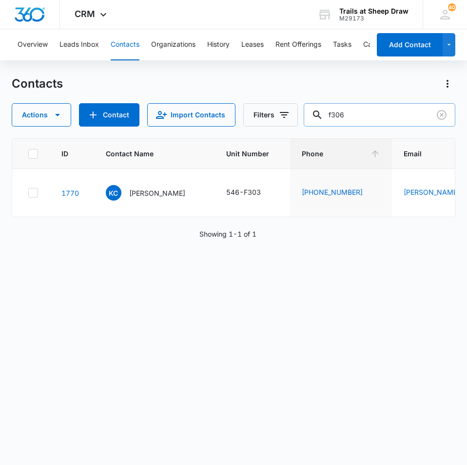
type input "f306"
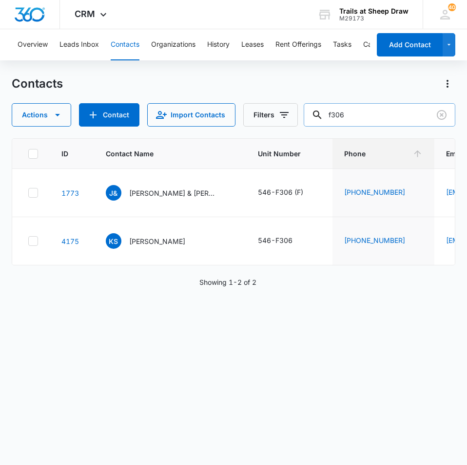
click at [396, 110] on input "f306" at bounding box center [380, 114] width 152 height 23
drag, startPoint x: 387, startPoint y: 120, endPoint x: 290, endPoint y: 110, distance: 97.5
click at [290, 110] on div "Actions Contact Import Contacts Filters f306" at bounding box center [233, 114] width 443 height 23
type input "f306"
drag, startPoint x: 367, startPoint y: 116, endPoint x: 295, endPoint y: 122, distance: 72.4
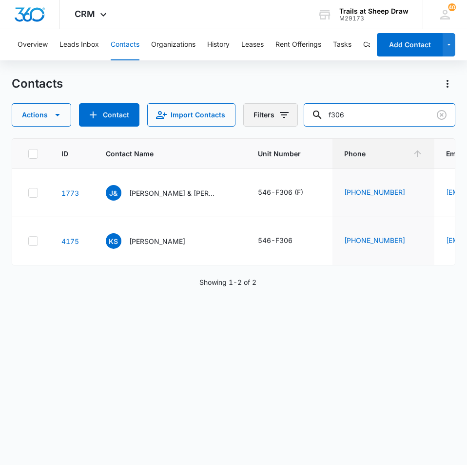
click at [295, 122] on div "Actions Contact Import Contacts Filters f306" at bounding box center [233, 114] width 443 height 23
type input "g302"
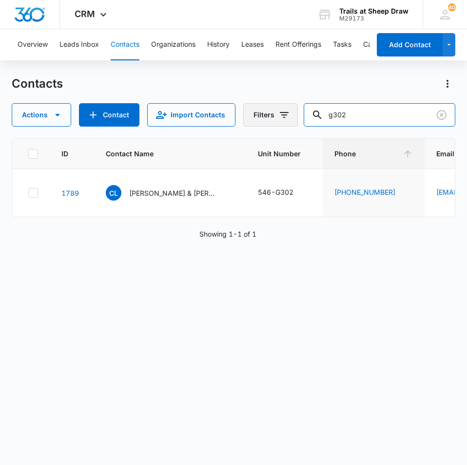
drag, startPoint x: 375, startPoint y: 118, endPoint x: 257, endPoint y: 112, distance: 118.1
click at [311, 124] on div "Actions Contact Import Contacts Filters g302" at bounding box center [233, 114] width 443 height 23
click at [397, 115] on input "text" at bounding box center [386, 114] width 137 height 23
type input "j203"
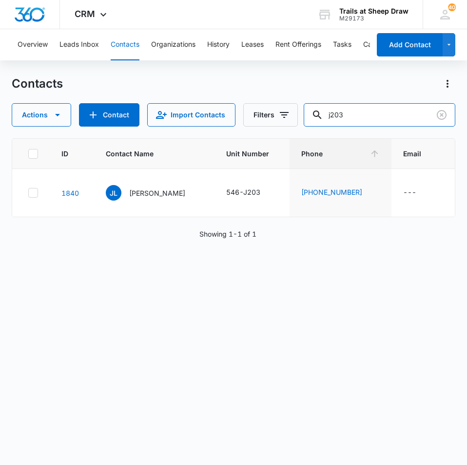
click at [277, 129] on div "Contacts Actions Contact Import Contacts Filters j203 ID Contact Name Unit Numb…" at bounding box center [233, 270] width 443 height 388
type input "l205"
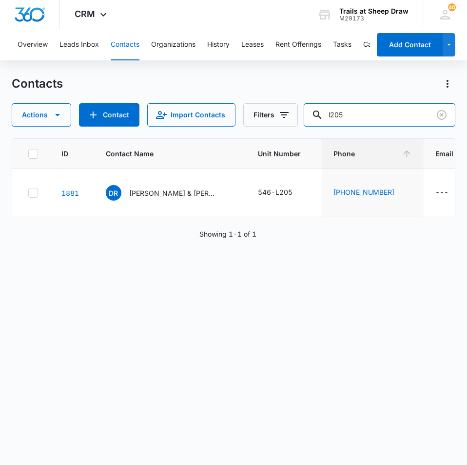
drag, startPoint x: 296, startPoint y: 117, endPoint x: 241, endPoint y: 115, distance: 55.6
click at [243, 118] on div "Actions Contact Import Contacts Filters l205" at bounding box center [233, 114] width 443 height 23
type input "l101"
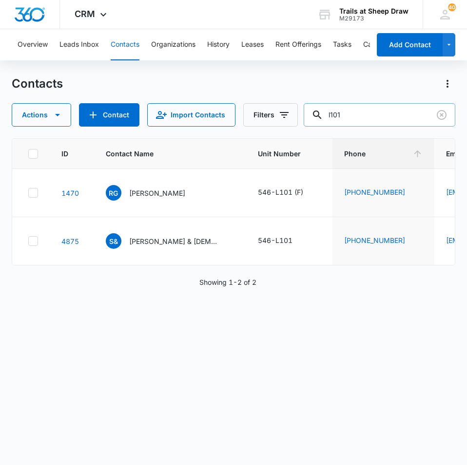
drag, startPoint x: 358, startPoint y: 111, endPoint x: 334, endPoint y: 117, distance: 24.4
click at [336, 119] on input "l101" at bounding box center [380, 114] width 152 height 23
type input "i105"
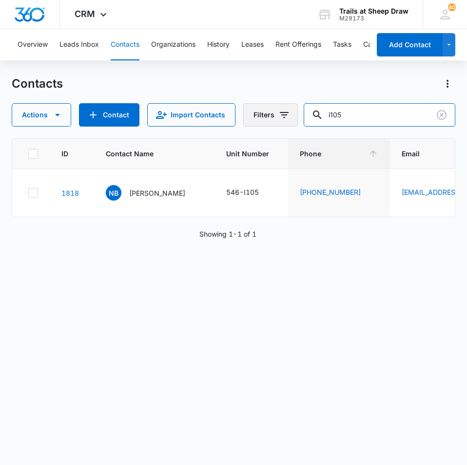
click at [289, 117] on div "Actions Contact Import Contacts Filters i105" at bounding box center [233, 114] width 443 height 23
type input "j103"
drag, startPoint x: 326, startPoint y: 113, endPoint x: 295, endPoint y: 113, distance: 30.2
click at [296, 113] on div "Actions Contact Import Contacts Filters j103" at bounding box center [233, 114] width 443 height 23
click at [390, 114] on input "text" at bounding box center [386, 114] width 137 height 23
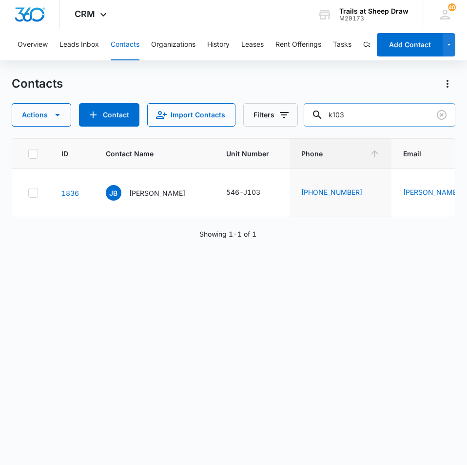
type input "k103"
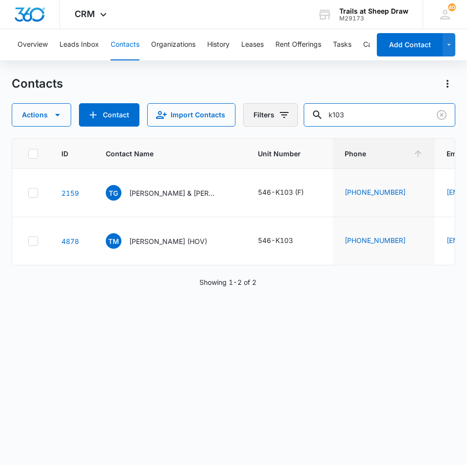
drag, startPoint x: 389, startPoint y: 119, endPoint x: 266, endPoint y: 120, distance: 123.8
click at [266, 120] on div "Actions Contact Import Contacts Filters k103" at bounding box center [233, 114] width 443 height 23
type input "J305"
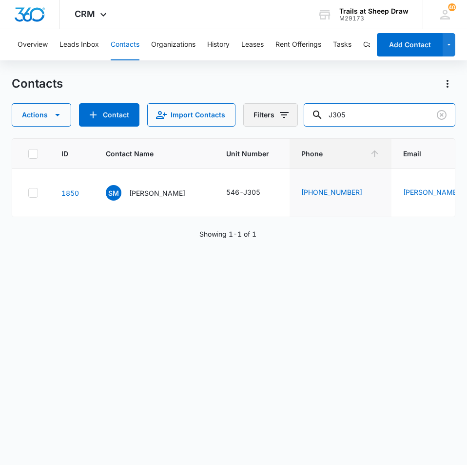
drag, startPoint x: 373, startPoint y: 110, endPoint x: 253, endPoint y: 107, distance: 119.9
click at [271, 112] on div "Actions Contact Import Contacts Filters J305" at bounding box center [233, 114] width 443 height 23
type input "1306"
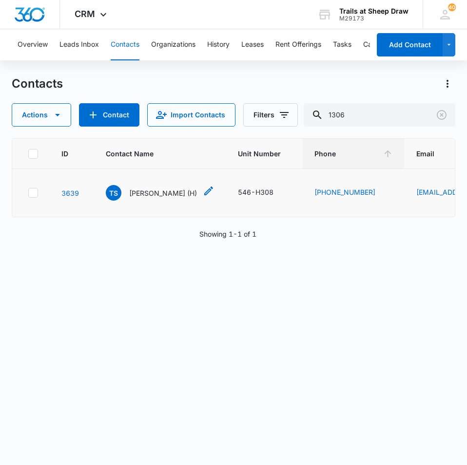
click at [150, 195] on p "[PERSON_NAME] (H)" at bounding box center [163, 193] width 68 height 10
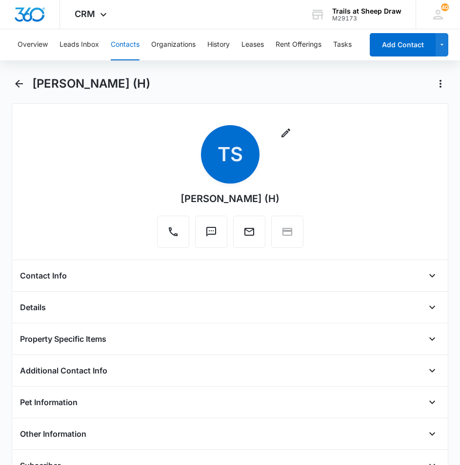
click at [10, 85] on main "[PERSON_NAME] (H) Remove TS [PERSON_NAME] (H) Contact Info Name Cancel Save Cha…" at bounding box center [230, 384] width 460 height 617
click at [17, 83] on icon "Back" at bounding box center [19, 84] width 8 height 8
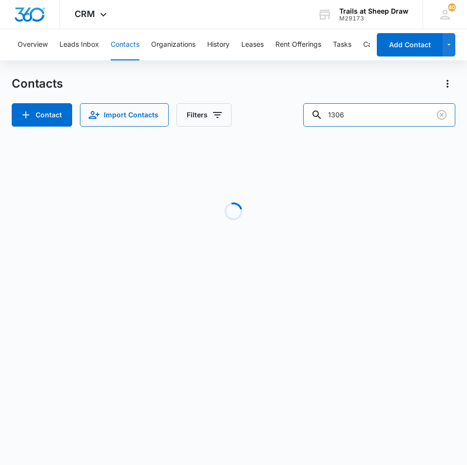
drag, startPoint x: 378, startPoint y: 116, endPoint x: 231, endPoint y: 121, distance: 147.3
click at [231, 122] on div "Contact Import Contacts Filters 1306" at bounding box center [233, 114] width 443 height 23
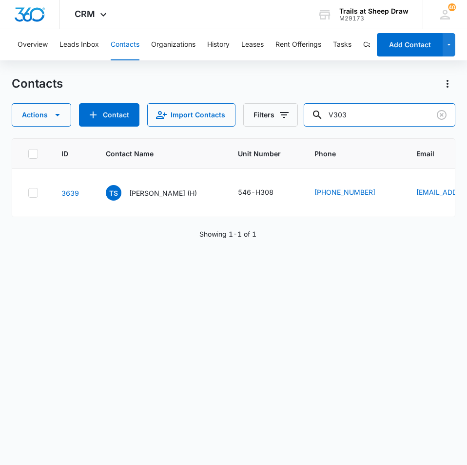
type input "V303"
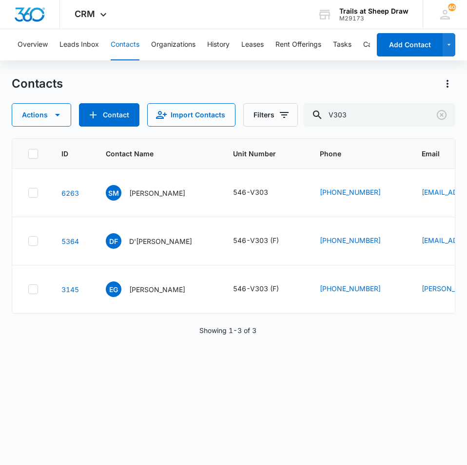
drag, startPoint x: 156, startPoint y: 193, endPoint x: 193, endPoint y: 168, distance: 45.2
click at [157, 192] on p "[PERSON_NAME]" at bounding box center [157, 193] width 56 height 10
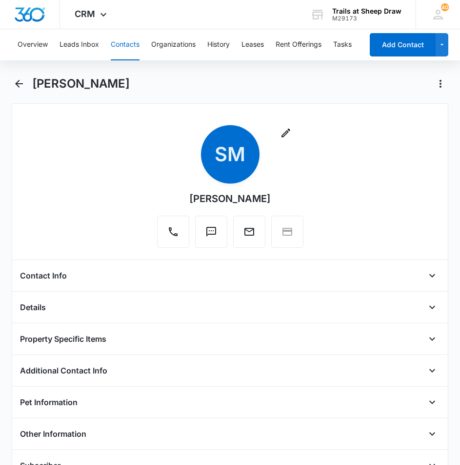
click at [44, 78] on h1 "[PERSON_NAME]" at bounding box center [80, 84] width 97 height 15
click at [15, 82] on icon "Back" at bounding box center [19, 84] width 12 height 12
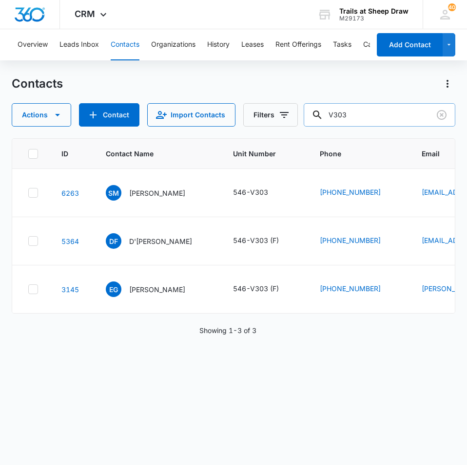
drag, startPoint x: 380, startPoint y: 119, endPoint x: 319, endPoint y: 126, distance: 61.7
click at [334, 126] on input "V303" at bounding box center [380, 114] width 152 height 23
type input "l205"
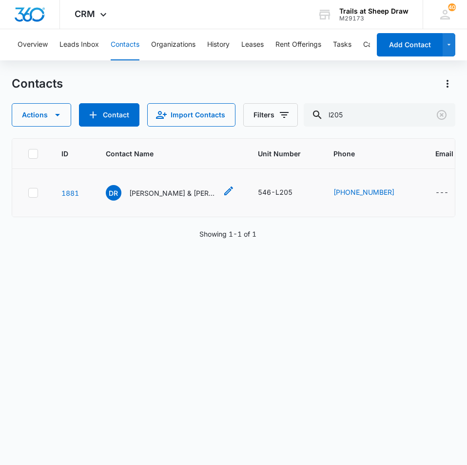
click at [150, 197] on p "[PERSON_NAME] & [PERSON_NAME]" at bounding box center [173, 193] width 88 height 10
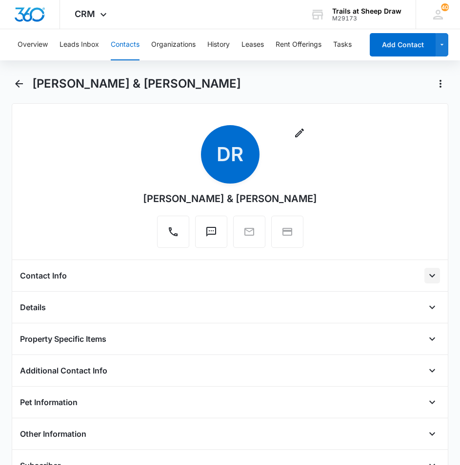
click at [429, 272] on icon "Open" at bounding box center [432, 276] width 12 height 12
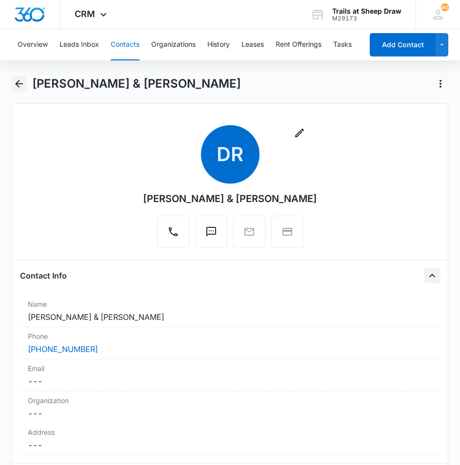
click at [24, 87] on icon "Back" at bounding box center [19, 84] width 12 height 12
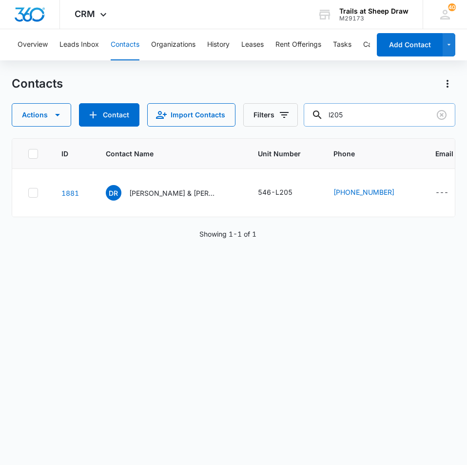
drag, startPoint x: 356, startPoint y: 111, endPoint x: 328, endPoint y: 113, distance: 28.4
click at [332, 113] on div "l205" at bounding box center [380, 114] width 152 height 23
type input "l306"
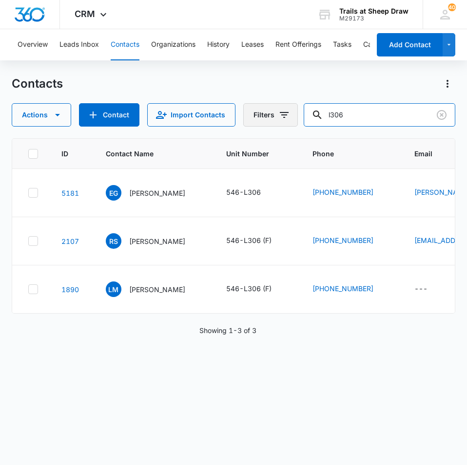
drag, startPoint x: 376, startPoint y: 110, endPoint x: 262, endPoint y: 112, distance: 113.6
click at [264, 112] on div "Actions Contact Import Contacts Filters l306" at bounding box center [233, 114] width 443 height 23
type input "l205"
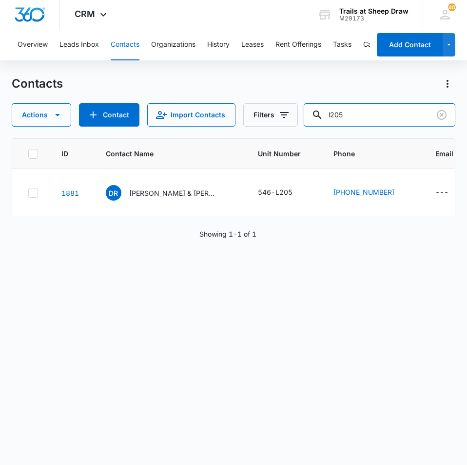
drag, startPoint x: 368, startPoint y: 115, endPoint x: 302, endPoint y: 121, distance: 66.6
click at [302, 121] on div "Actions Contact Import Contacts Filters l205" at bounding box center [233, 114] width 443 height 23
type input "L305"
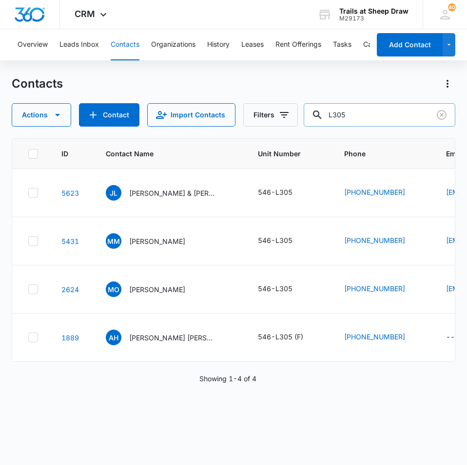
click at [331, 118] on div "L305" at bounding box center [380, 114] width 152 height 23
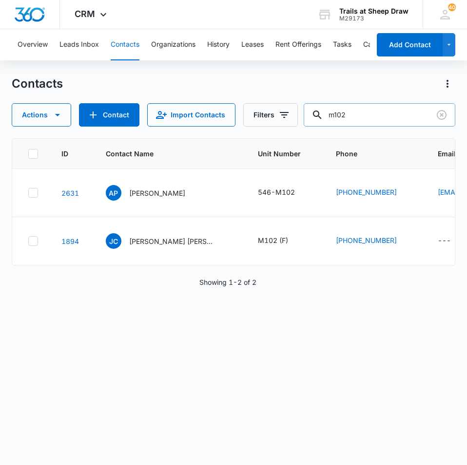
drag, startPoint x: 361, startPoint y: 118, endPoint x: 334, endPoint y: 117, distance: 26.3
click at [334, 117] on input "m102" at bounding box center [380, 114] width 152 height 23
type input "m103"
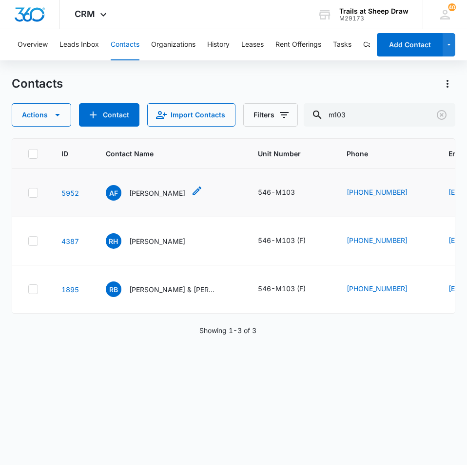
click at [183, 194] on p "[PERSON_NAME]" at bounding box center [157, 193] width 56 height 10
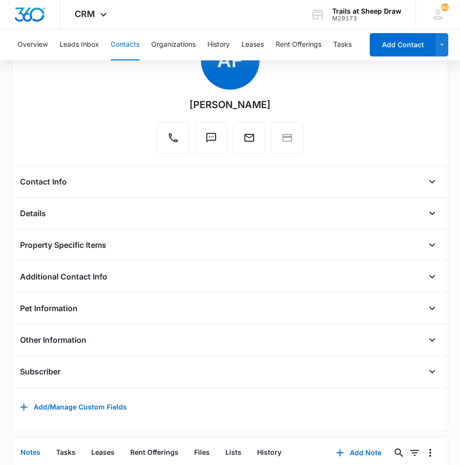
scroll to position [97, 0]
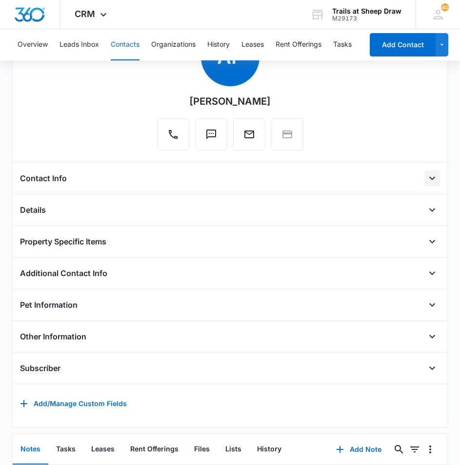
click at [426, 180] on icon "Open" at bounding box center [432, 179] width 12 height 12
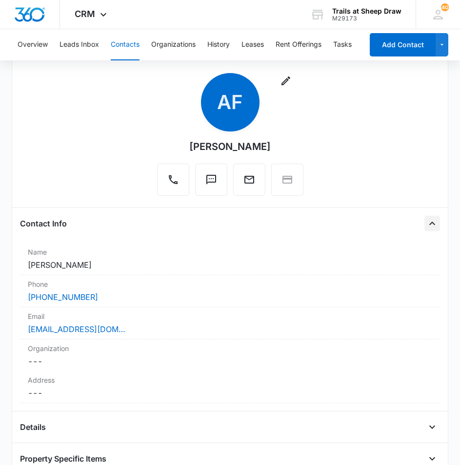
scroll to position [0, 0]
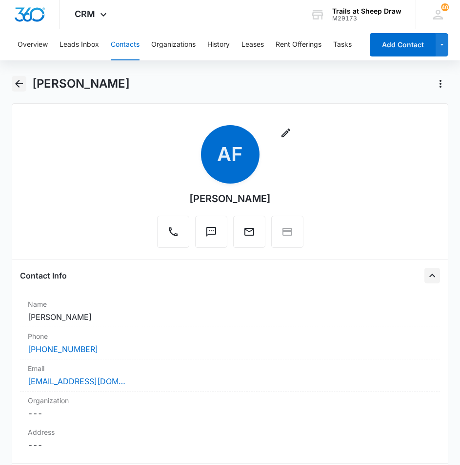
click at [20, 78] on icon "Back" at bounding box center [19, 84] width 12 height 12
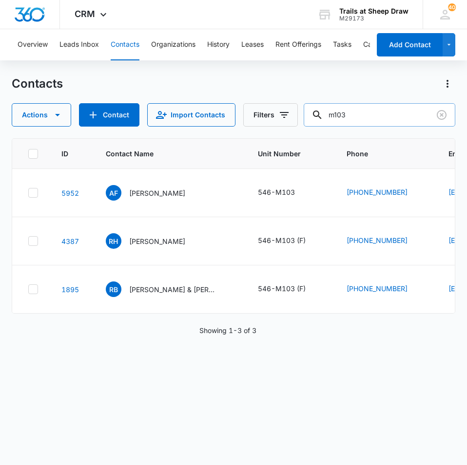
drag, startPoint x: 381, startPoint y: 116, endPoint x: 342, endPoint y: 114, distance: 39.1
click at [342, 114] on input "m103" at bounding box center [380, 114] width 152 height 23
type input "mm102"
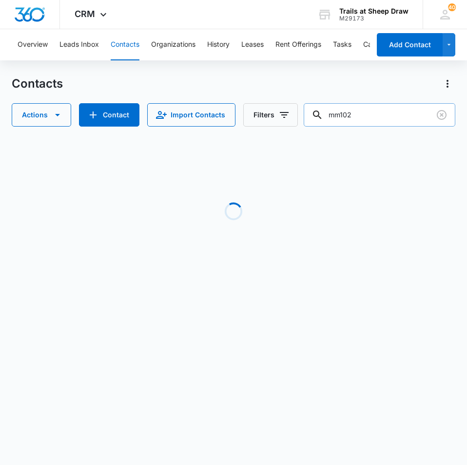
click at [345, 113] on input "mm102" at bounding box center [380, 114] width 152 height 23
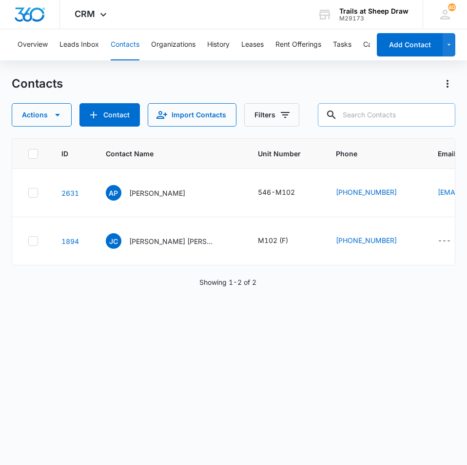
type input ","
type input "m102"
click at [181, 190] on p "[PERSON_NAME]" at bounding box center [157, 193] width 56 height 10
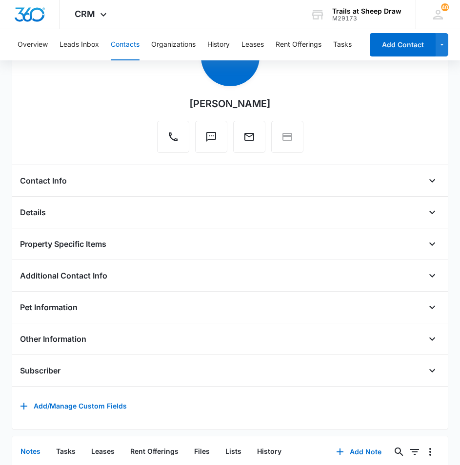
scroll to position [49, 0]
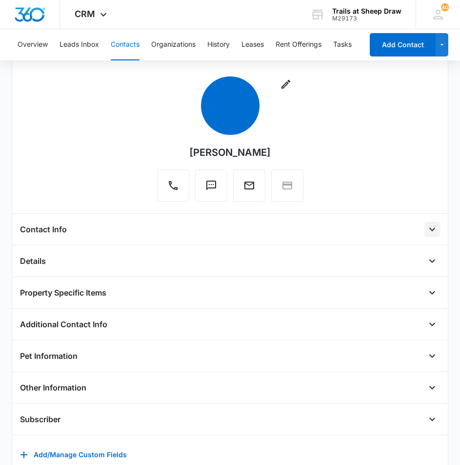
click at [426, 228] on icon "Open" at bounding box center [432, 230] width 12 height 12
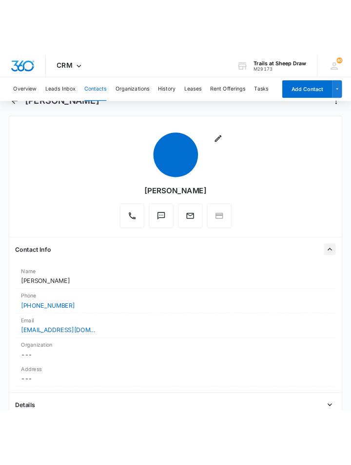
scroll to position [0, 0]
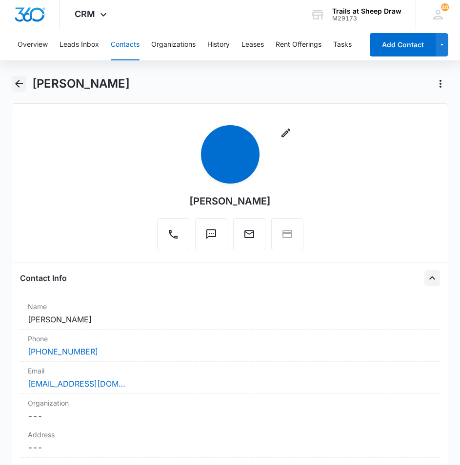
click at [19, 83] on icon "Back" at bounding box center [19, 84] width 8 height 8
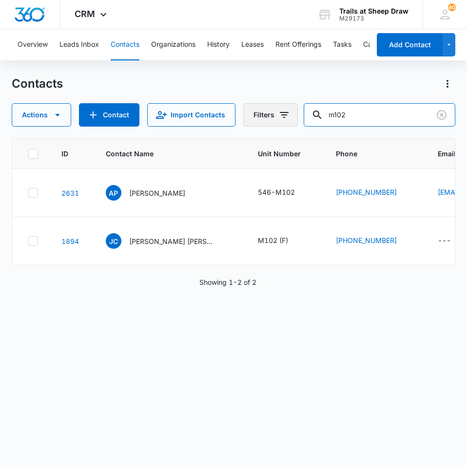
drag, startPoint x: 375, startPoint y: 117, endPoint x: 291, endPoint y: 118, distance: 83.8
click at [291, 118] on div "Actions Contact Import Contacts Filters m102" at bounding box center [233, 114] width 443 height 23
type input "m304"
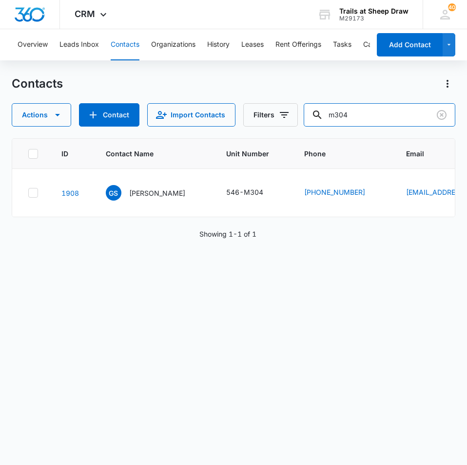
drag, startPoint x: 362, startPoint y: 121, endPoint x: 337, endPoint y: 129, distance: 26.2
click at [338, 129] on div "Contacts Actions Contact Import Contacts Filters m304 ID Contact Name Unit Numb…" at bounding box center [233, 270] width 443 height 388
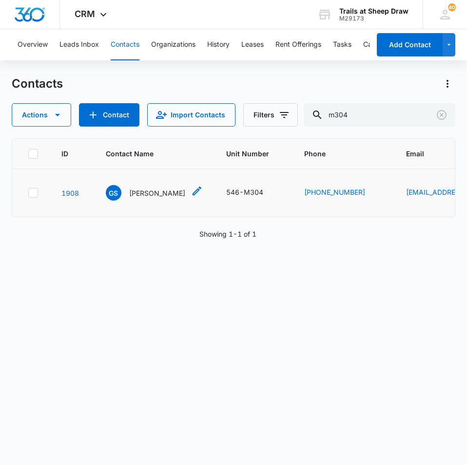
click at [144, 190] on p "[PERSON_NAME]" at bounding box center [157, 193] width 56 height 10
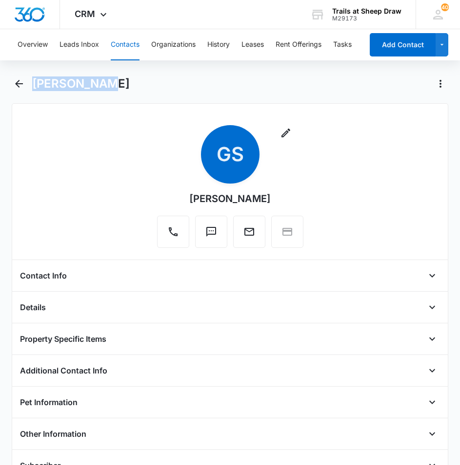
drag, startPoint x: 108, startPoint y: 85, endPoint x: 31, endPoint y: 87, distance: 77.5
click at [31, 87] on div "[PERSON_NAME]" at bounding box center [230, 89] width 437 height 27
copy h1 "[PERSON_NAME]"
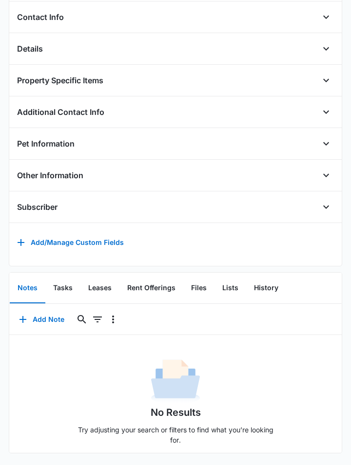
scroll to position [238, 0]
click at [200, 278] on button "Files" at bounding box center [198, 288] width 31 height 30
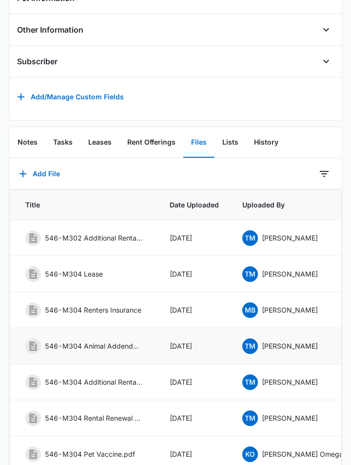
scroll to position [384, 0]
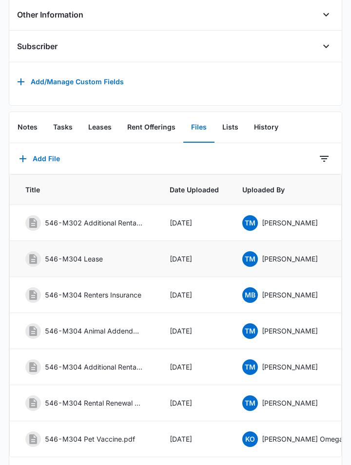
click at [91, 264] on p "546-M304 Lease" at bounding box center [74, 259] width 58 height 10
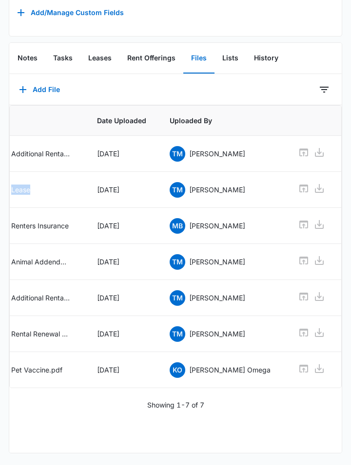
scroll to position [0, 89]
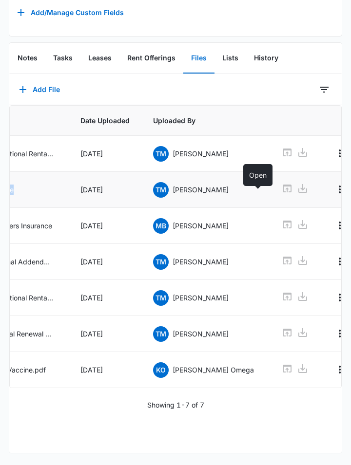
click at [283, 185] on icon at bounding box center [287, 189] width 9 height 8
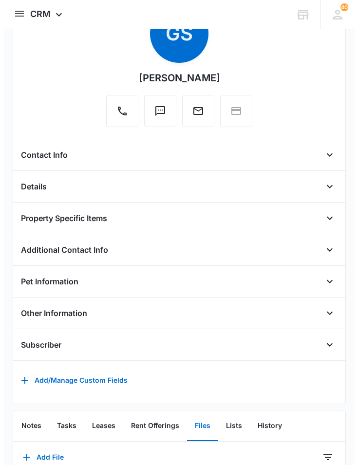
scroll to position [0, 0]
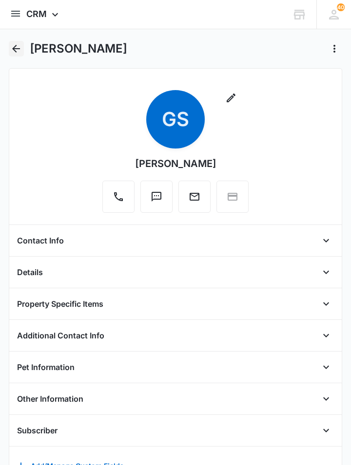
click at [19, 48] on icon "Back" at bounding box center [16, 49] width 8 height 8
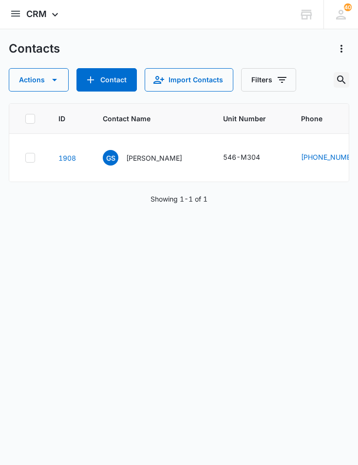
click at [344, 80] on icon "Search Contacts" at bounding box center [342, 80] width 12 height 12
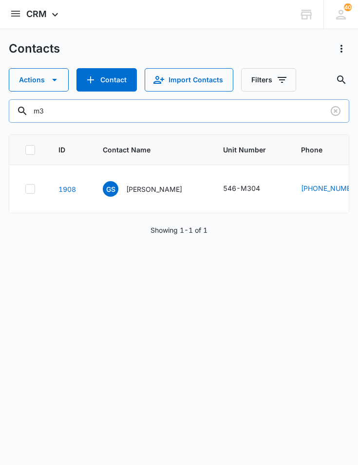
type input "m"
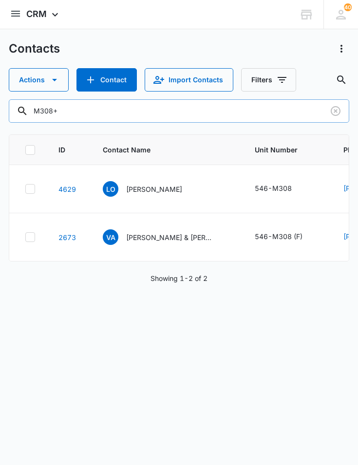
type input "M308"
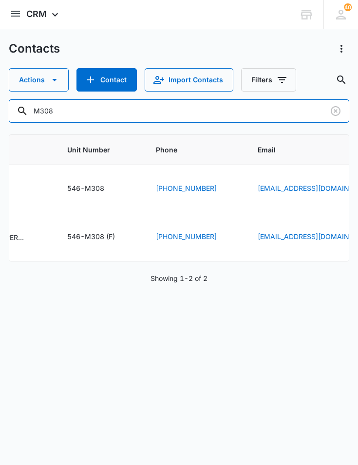
scroll to position [0, 206]
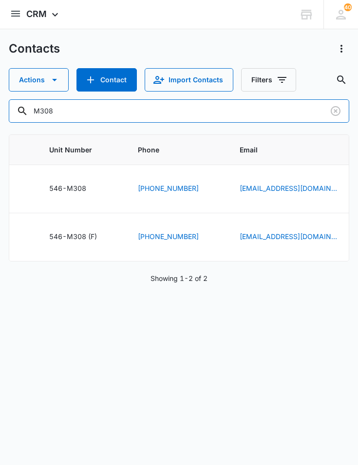
drag, startPoint x: 121, startPoint y: 119, endPoint x: 0, endPoint y: 104, distance: 122.3
click at [0, 104] on html "CRM Apps Reputation Websites Forms CRM Email Social Content Ads Intelligence Fi…" at bounding box center [179, 232] width 358 height 465
type input "n102"
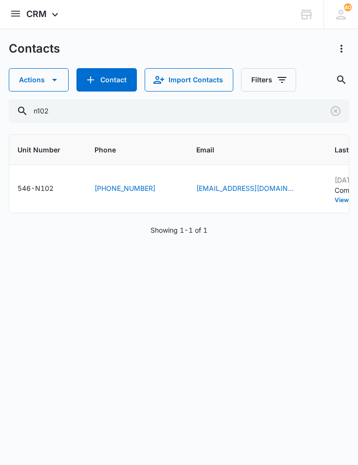
scroll to position [0, 0]
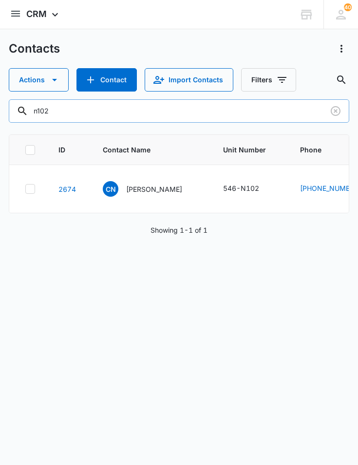
drag, startPoint x: 133, startPoint y: 110, endPoint x: 28, endPoint y: 115, distance: 105.4
click at [41, 115] on input "n102" at bounding box center [179, 110] width 340 height 23
type input "n1n303"
drag, startPoint x: 82, startPoint y: 104, endPoint x: 0, endPoint y: 145, distance: 92.2
click at [0, 145] on html "CRM Apps Reputation Websites Forms CRM Email Social Content Ads Intelligence Fi…" at bounding box center [179, 232] width 358 height 465
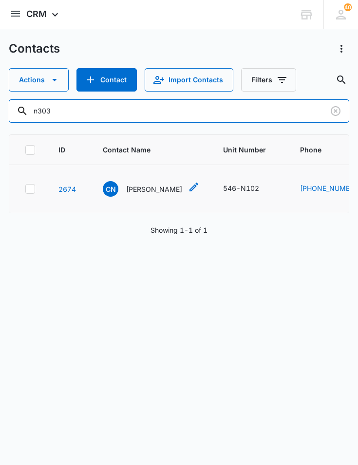
type input "n303"
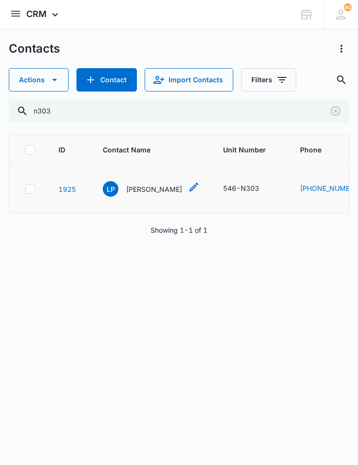
click at [153, 191] on p "[PERSON_NAME]" at bounding box center [154, 189] width 56 height 10
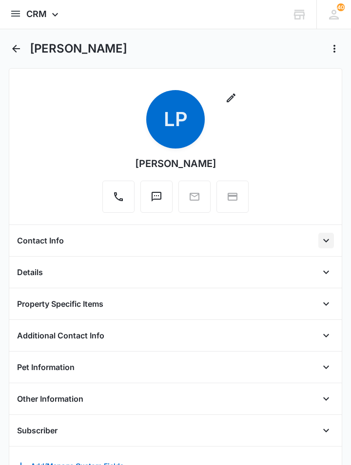
click at [320, 244] on icon "Open" at bounding box center [326, 241] width 12 height 12
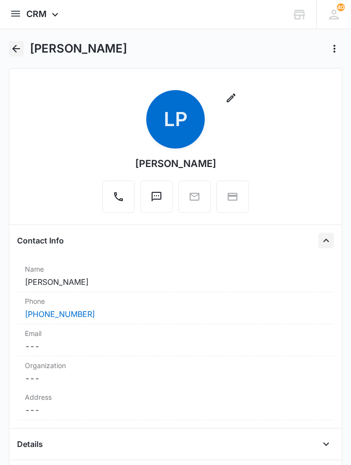
click at [20, 48] on icon "Back" at bounding box center [16, 49] width 8 height 8
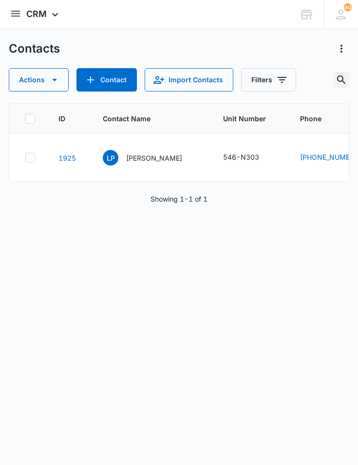
click at [345, 81] on icon "Search Contacts" at bounding box center [342, 80] width 12 height 12
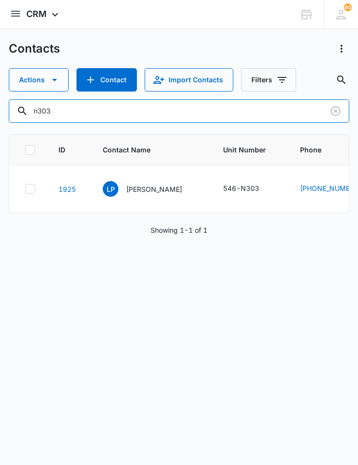
drag, startPoint x: 119, startPoint y: 122, endPoint x: 0, endPoint y: 115, distance: 120.1
click at [0, 115] on html "CRM Apps Reputation Websites Forms CRM Email Social Content Ads Intelligence Fi…" at bounding box center [179, 232] width 358 height 465
type input "o205"
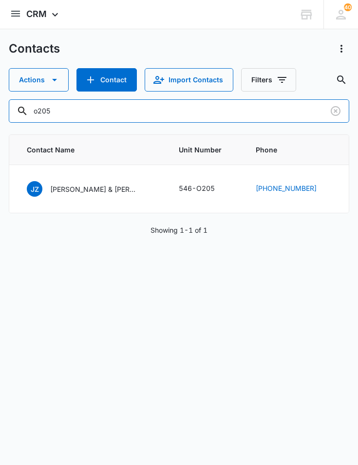
scroll to position [0, 92]
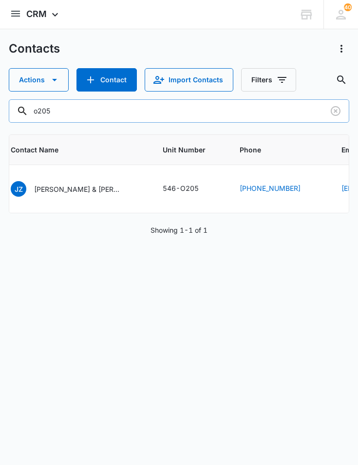
drag, startPoint x: 62, startPoint y: 115, endPoint x: 21, endPoint y: 112, distance: 41.0
click at [23, 113] on div "o205" at bounding box center [179, 110] width 340 height 23
type input "o307"
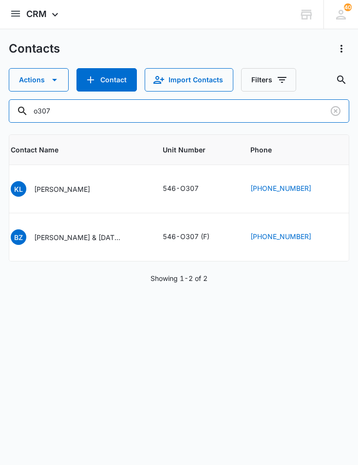
drag, startPoint x: 68, startPoint y: 113, endPoint x: 4, endPoint y: 103, distance: 65.0
click at [4, 103] on main "Contacts Actions Contact Import Contacts Filters o307 ID Contact Name Unit Numb…" at bounding box center [179, 174] width 358 height 266
type input "p101"
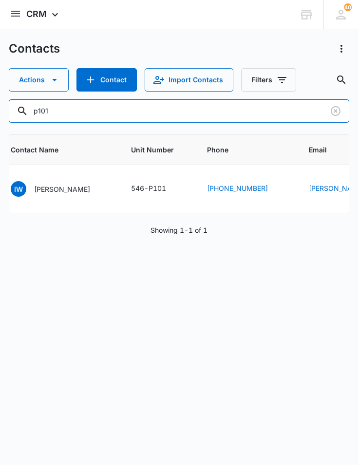
drag, startPoint x: 85, startPoint y: 108, endPoint x: 0, endPoint y: 96, distance: 86.5
click at [0, 96] on html "CRM Apps Reputation Websites Forms CRM Email Social Content Ads Intelligence Fi…" at bounding box center [179, 232] width 358 height 465
type input "p103"
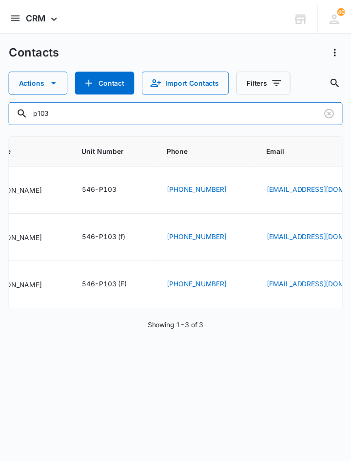
scroll to position [0, 0]
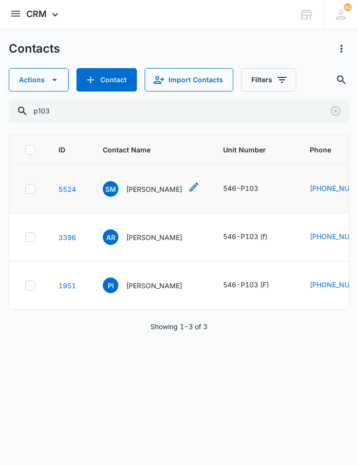
click at [144, 186] on p "[PERSON_NAME]" at bounding box center [154, 189] width 56 height 10
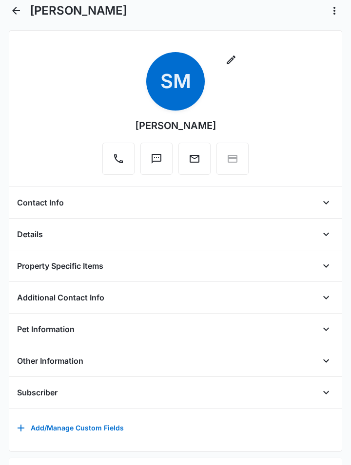
scroll to position [146, 0]
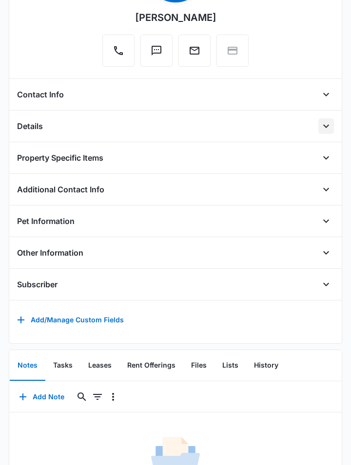
click at [320, 120] on icon "Open" at bounding box center [326, 126] width 12 height 12
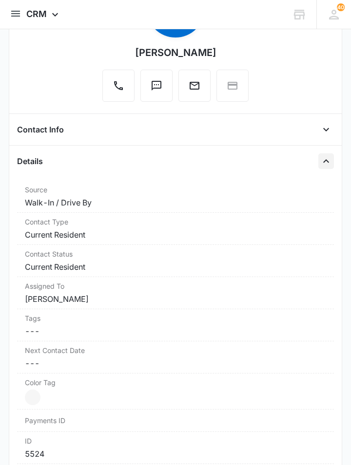
scroll to position [97, 0]
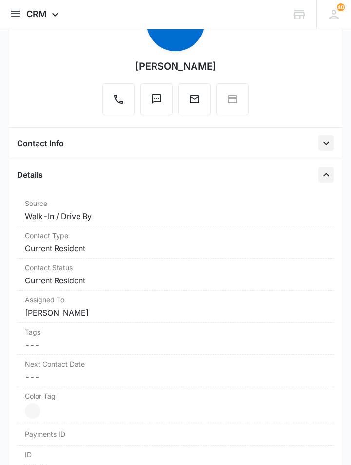
click at [320, 147] on icon "Open" at bounding box center [326, 143] width 12 height 12
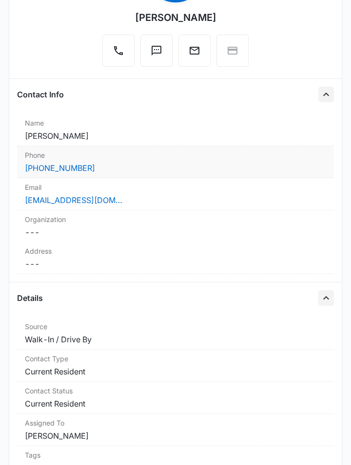
scroll to position [195, 0]
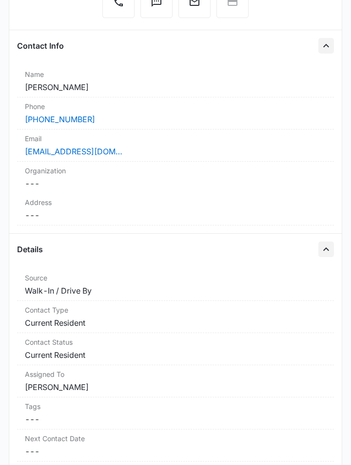
click at [328, 449] on div "Remove SM [PERSON_NAME] Contact Info Name Cancel Save Changes [PERSON_NAME] Pho…" at bounding box center [175, 333] width 333 height 921
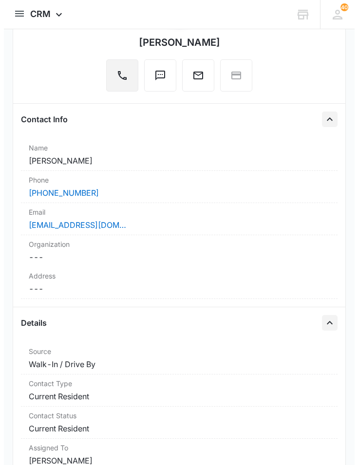
scroll to position [0, 0]
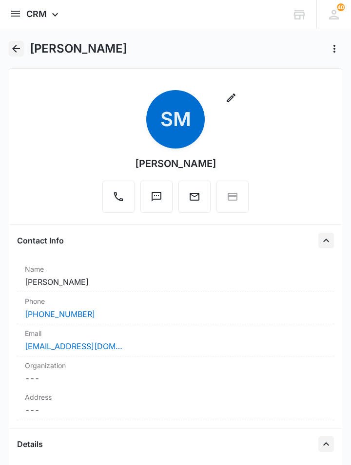
drag, startPoint x: 19, startPoint y: 48, endPoint x: 26, endPoint y: 50, distance: 6.6
click at [19, 50] on icon "Back" at bounding box center [16, 49] width 12 height 12
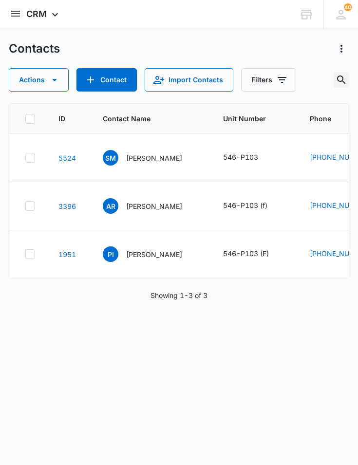
click at [341, 75] on icon "Search Contacts" at bounding box center [342, 80] width 12 height 12
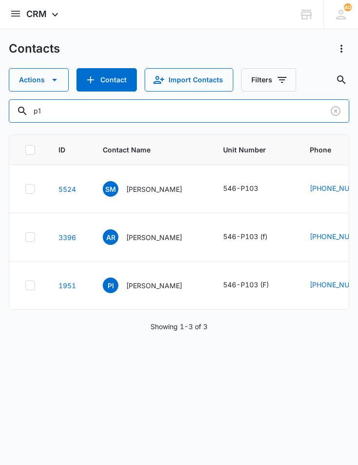
type input "p"
type input "M304"
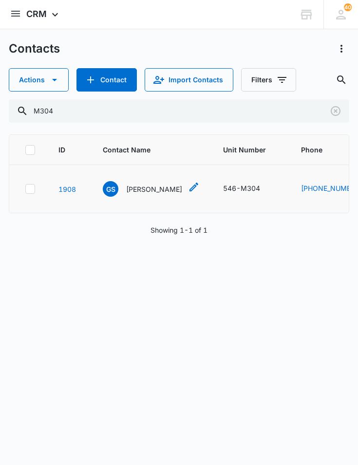
click at [138, 191] on p "[PERSON_NAME]" at bounding box center [154, 189] width 56 height 10
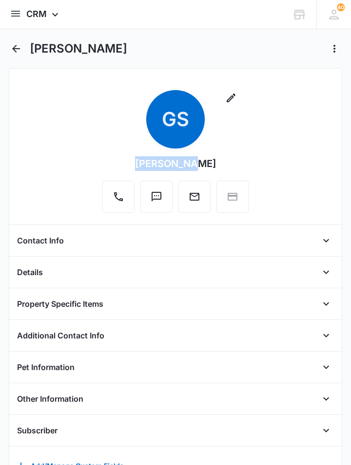
drag, startPoint x: 197, startPoint y: 162, endPoint x: 138, endPoint y: 160, distance: 59.5
click at [138, 160] on div "Remove GS [PERSON_NAME]" at bounding box center [175, 151] width 146 height 123
drag, startPoint x: 138, startPoint y: 160, endPoint x: 146, endPoint y: 163, distance: 8.8
click at [146, 163] on div "Remove GS [PERSON_NAME]" at bounding box center [175, 151] width 146 height 123
copy div "[PERSON_NAME]"
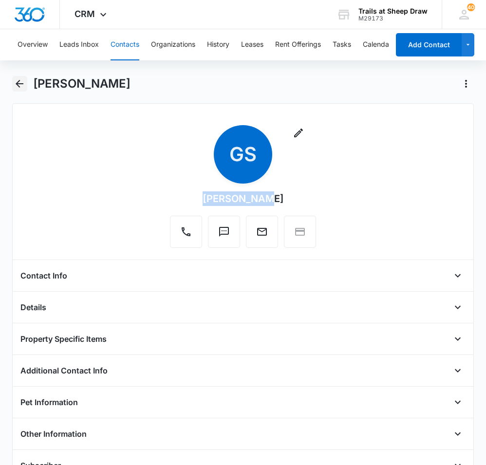
click at [14, 88] on icon "Back" at bounding box center [20, 84] width 12 height 12
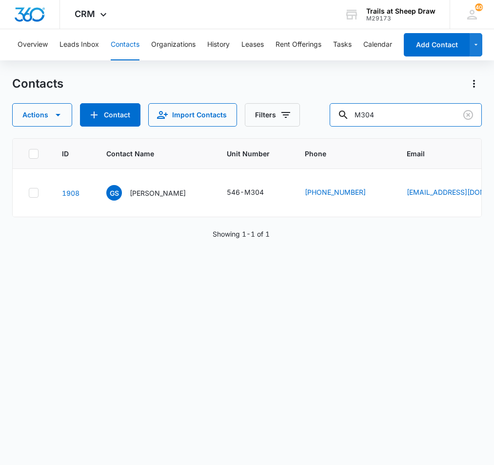
drag, startPoint x: 388, startPoint y: 118, endPoint x: 334, endPoint y: 109, distance: 54.3
click at [334, 109] on div "Actions Contact Import Contacts Filters M304" at bounding box center [246, 114] width 469 height 23
type input "p105"
drag, startPoint x: 330, startPoint y: 117, endPoint x: 325, endPoint y: 118, distance: 5.4
click at [326, 117] on div "Actions Contact Import Contacts Filters p105" at bounding box center [246, 114] width 469 height 23
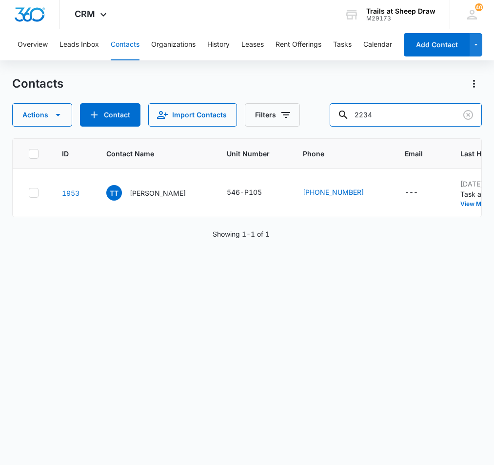
type input "2234"
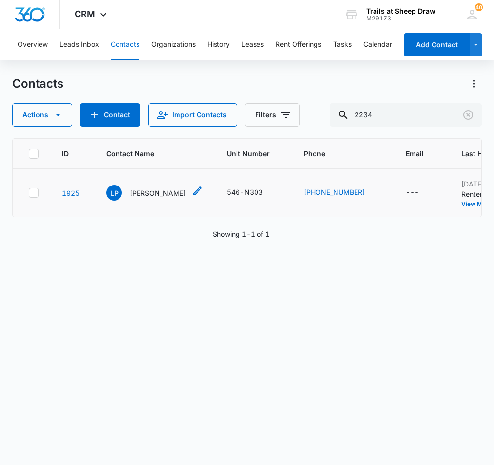
click at [159, 194] on p "[PERSON_NAME]" at bounding box center [158, 193] width 56 height 10
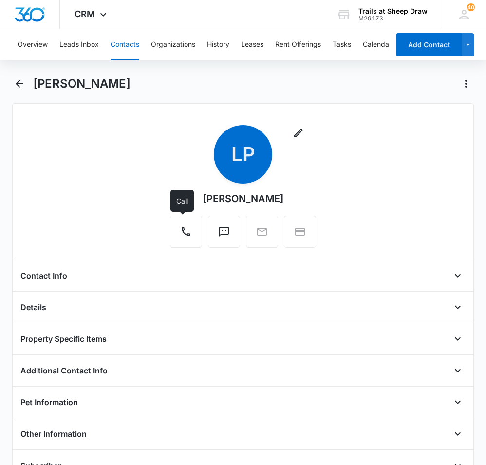
click at [175, 174] on div "Remove LP [PERSON_NAME]" at bounding box center [243, 186] width 146 height 123
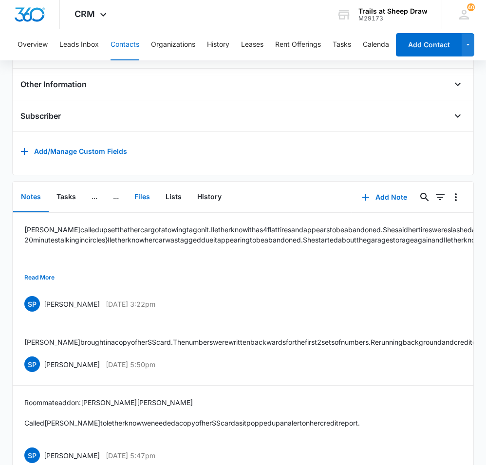
click at [140, 201] on button "Files" at bounding box center [142, 197] width 31 height 30
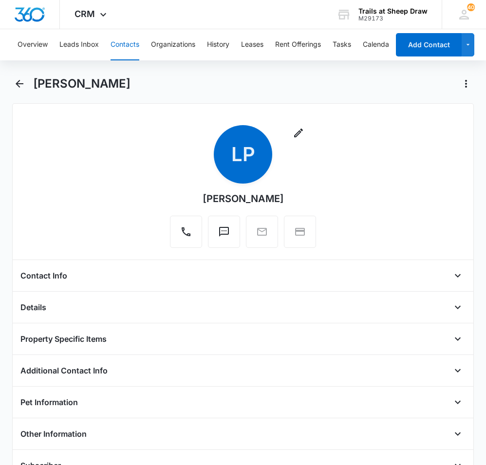
drag, startPoint x: 127, startPoint y: 85, endPoint x: 35, endPoint y: 85, distance: 92.1
click at [35, 85] on div "[PERSON_NAME]" at bounding box center [253, 84] width 441 height 16
copy h1 "[PERSON_NAME]"
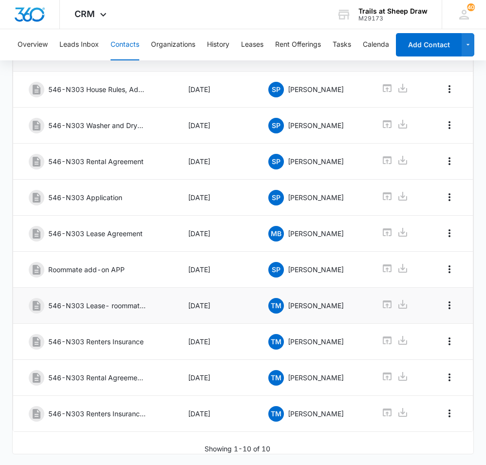
scroll to position [569, 0]
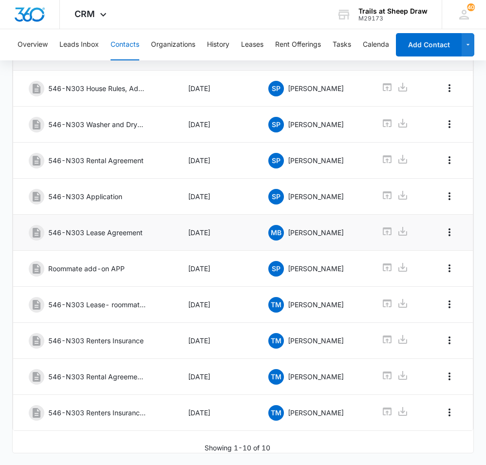
click at [124, 228] on p "546-N303 Lease Agreement" at bounding box center [95, 233] width 95 height 10
click at [382, 370] on icon at bounding box center [388, 376] width 12 height 12
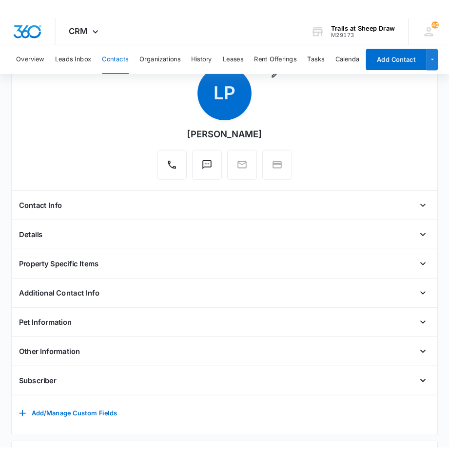
scroll to position [0, 0]
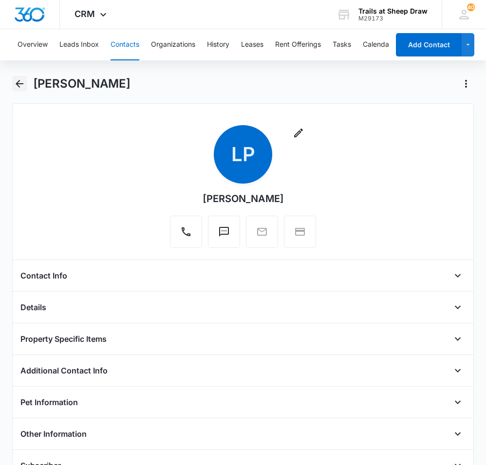
click at [24, 88] on icon "Back" at bounding box center [20, 84] width 12 height 12
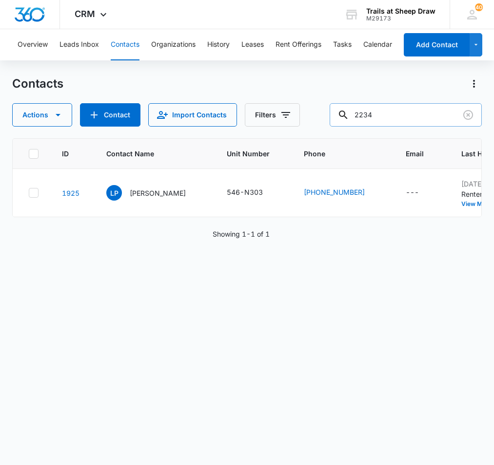
drag, startPoint x: 394, startPoint y: 115, endPoint x: 345, endPoint y: 116, distance: 48.8
click at [346, 116] on div "2234" at bounding box center [405, 114] width 152 height 23
type input "9272"
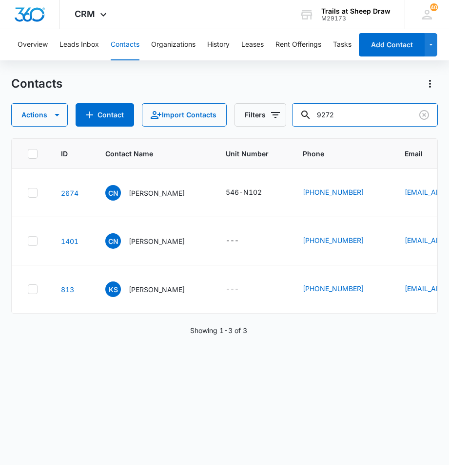
drag, startPoint x: 383, startPoint y: 117, endPoint x: 211, endPoint y: 103, distance: 172.1
click at [211, 103] on div "Contacts Actions Contact Import Contacts Filters 9272" at bounding box center [224, 101] width 426 height 51
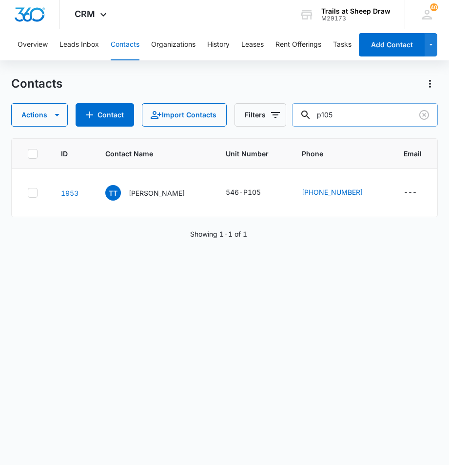
click at [363, 122] on input "p105" at bounding box center [364, 114] width 145 height 23
type input "p"
type input "p208"
click at [421, 118] on icon "Clear" at bounding box center [424, 115] width 12 height 12
